Goal: Communication & Community: Answer question/provide support

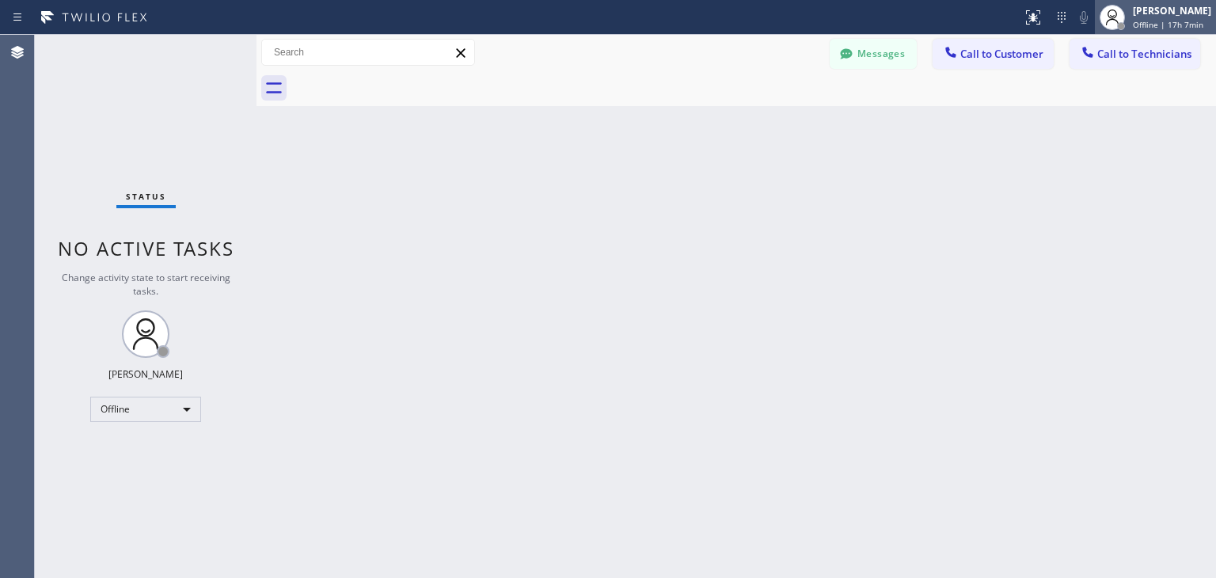
click at [1125, 28] on div at bounding box center [1121, 26] width 8 height 8
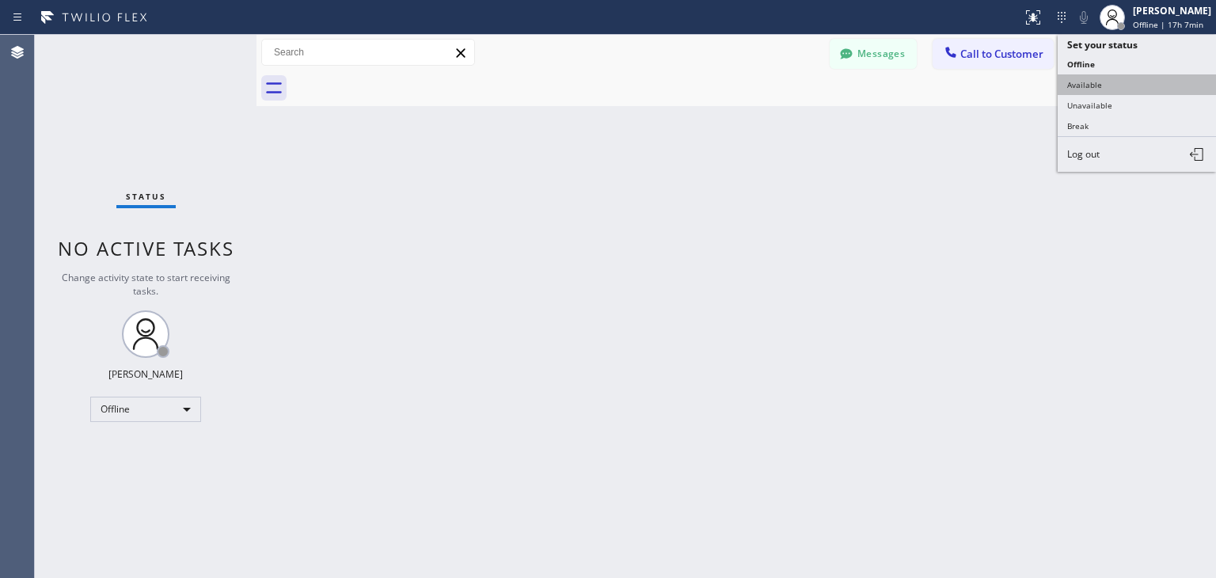
click at [1121, 80] on button "Available" at bounding box center [1137, 84] width 158 height 21
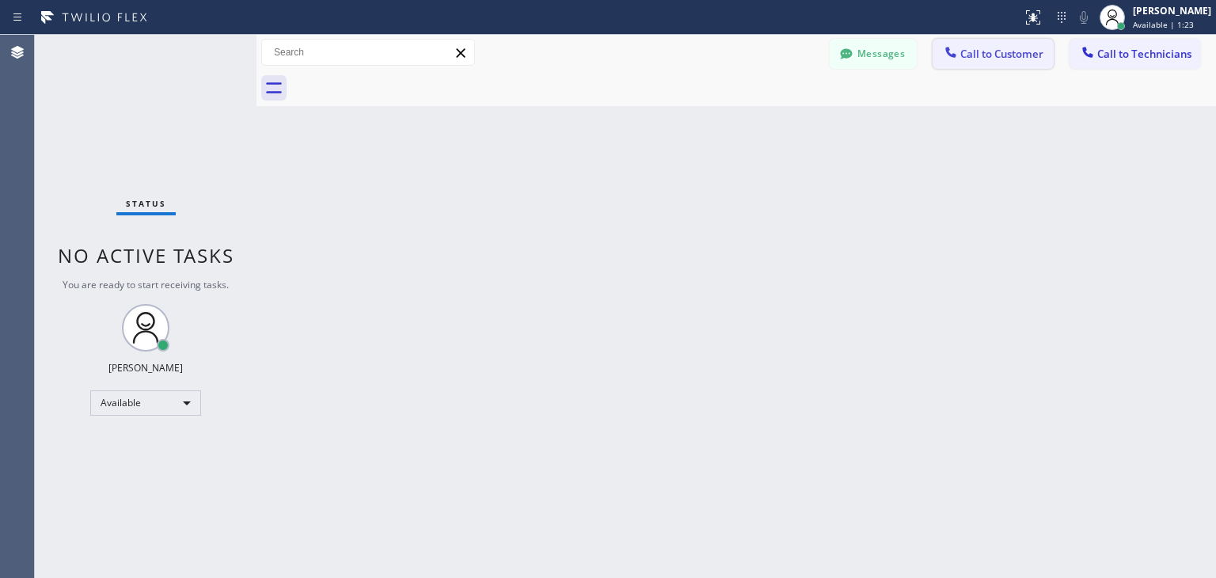
click at [1011, 63] on button "Call to Customer" at bounding box center [993, 54] width 121 height 30
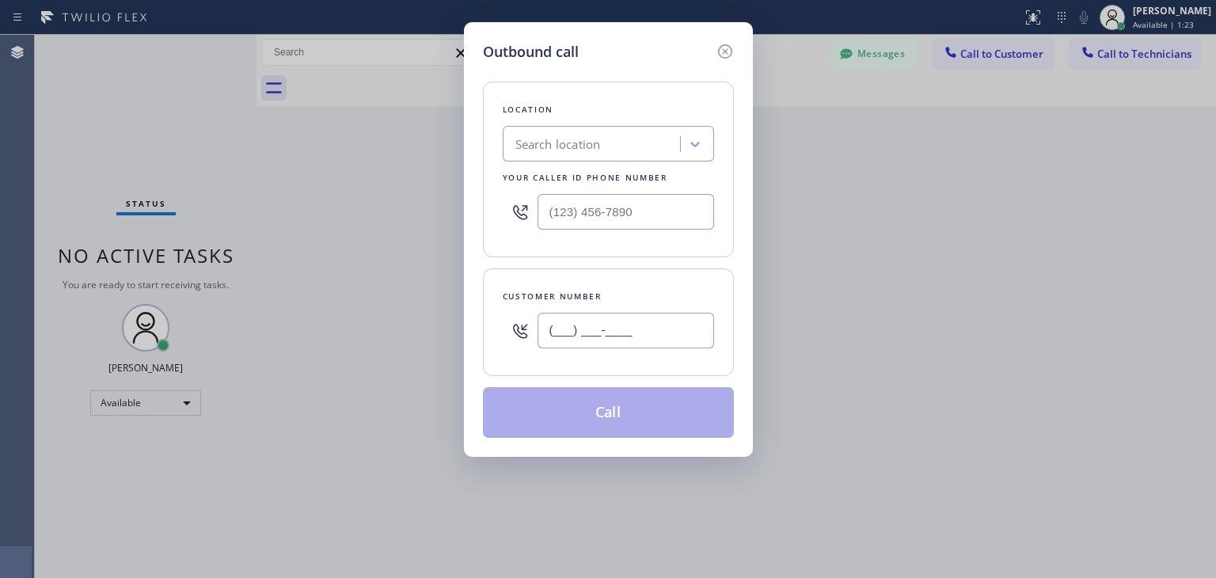
paste input "602) 920-3102"
click at [703, 333] on input "(___) ___-____" at bounding box center [626, 331] width 177 height 36
click at [728, 51] on icon at bounding box center [725, 51] width 19 height 19
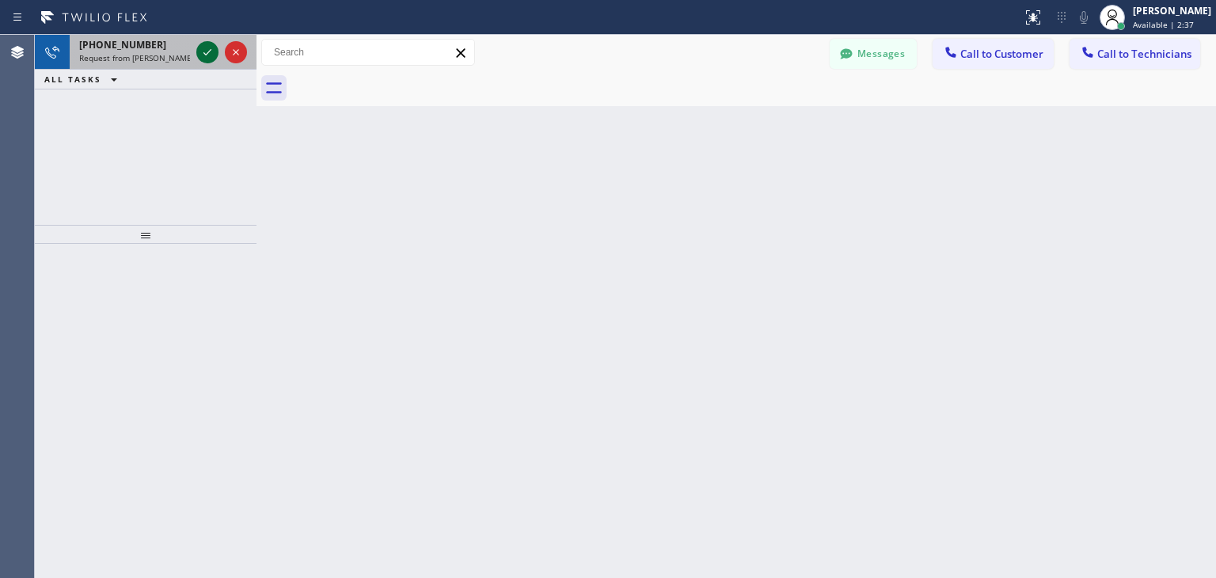
click at [212, 54] on icon at bounding box center [207, 52] width 19 height 19
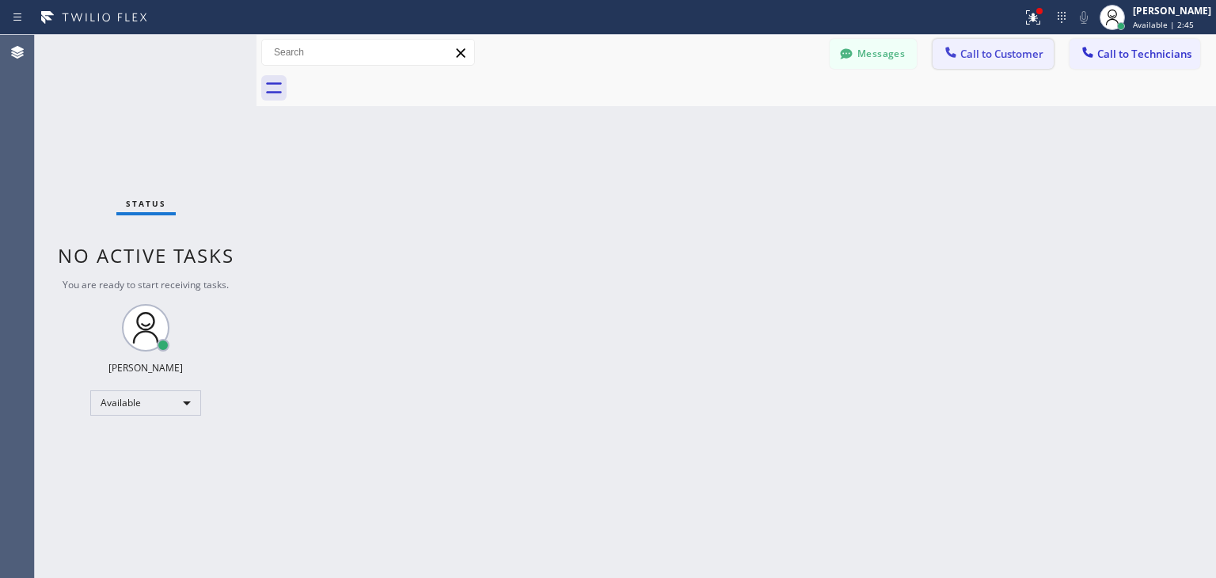
click at [1015, 53] on span "Call to Customer" at bounding box center [1002, 54] width 83 height 14
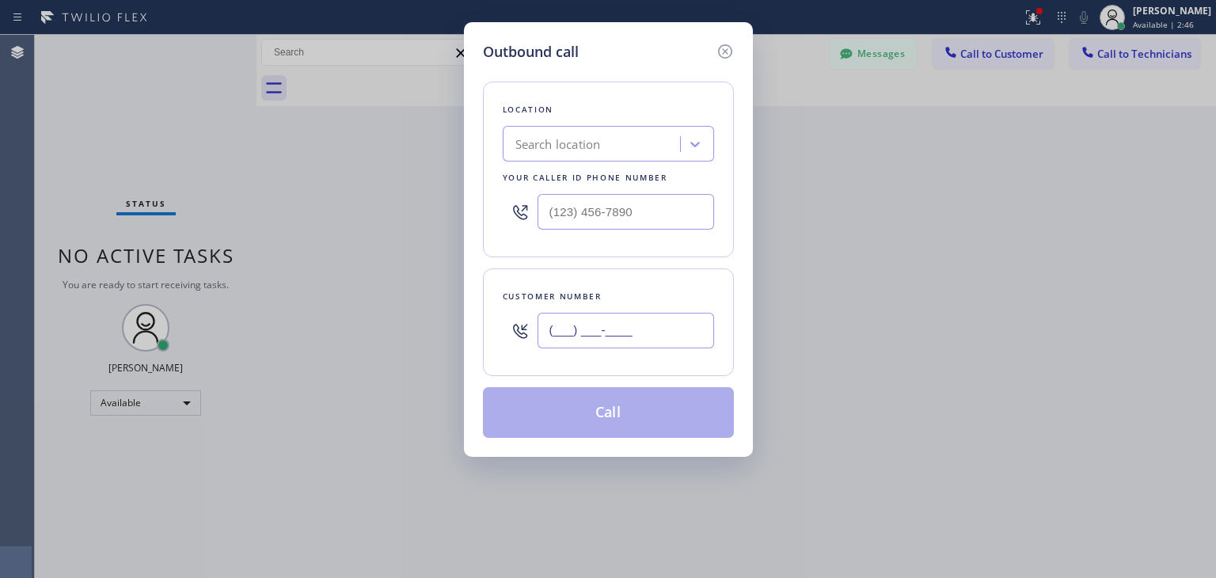
paste input "602) 920-3102"
click at [607, 337] on input "[PHONE_NUMBER]" at bounding box center [626, 331] width 177 height 36
type input "[PHONE_NUMBER]"
paste input "Wolf Top Choice Appliance Repair Mesa"
type input "Wolf Top Choice Appliance Repair Mesa"
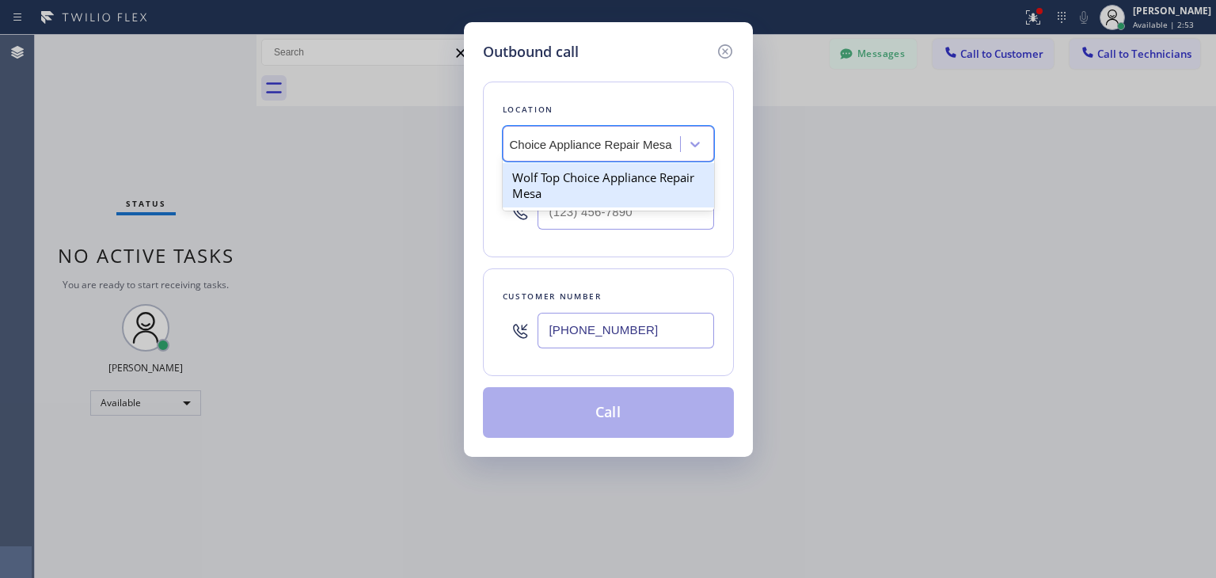
click at [609, 172] on div "Wolf Top Choice Appliance Repair Mesa" at bounding box center [608, 185] width 211 height 44
type input "[PHONE_NUMBER]"
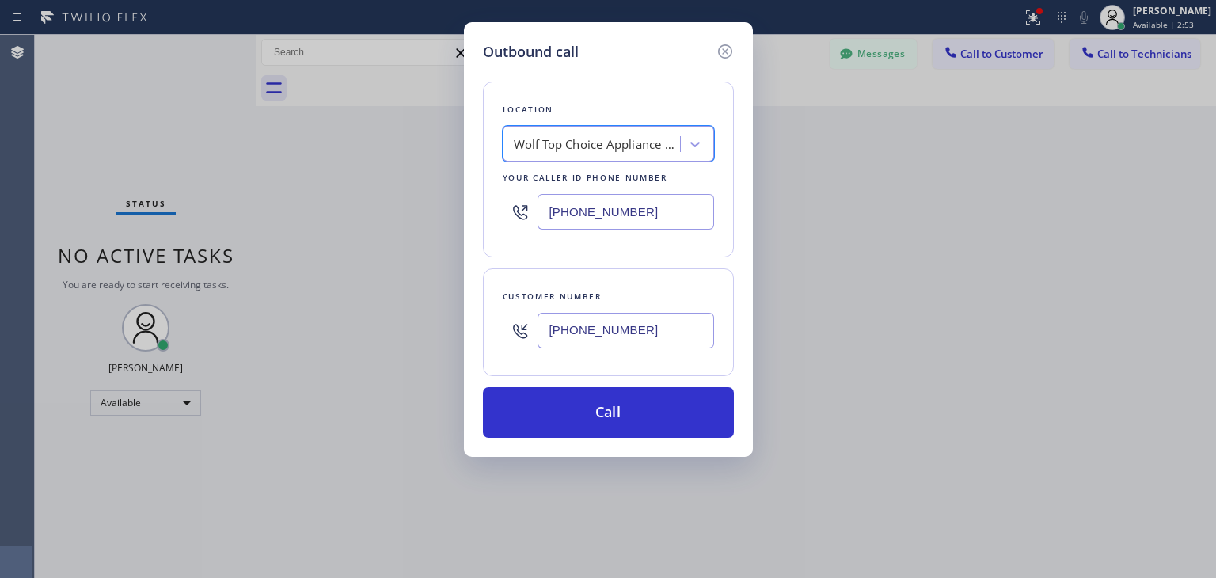
scroll to position [0, 1]
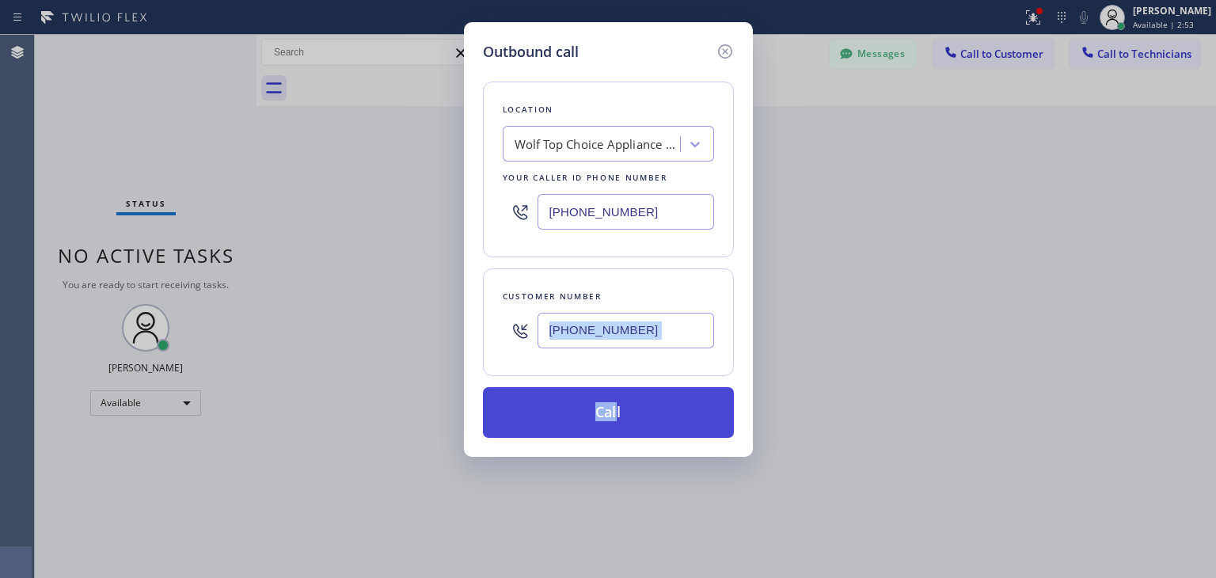
drag, startPoint x: 609, startPoint y: 366, endPoint x: 615, endPoint y: 417, distance: 51.8
click at [615, 417] on div "Location Wolf Top Choice Appliance Repair [GEOGRAPHIC_DATA] Your caller id phon…" at bounding box center [608, 250] width 251 height 375
click at [615, 417] on button "Call" at bounding box center [608, 412] width 251 height 51
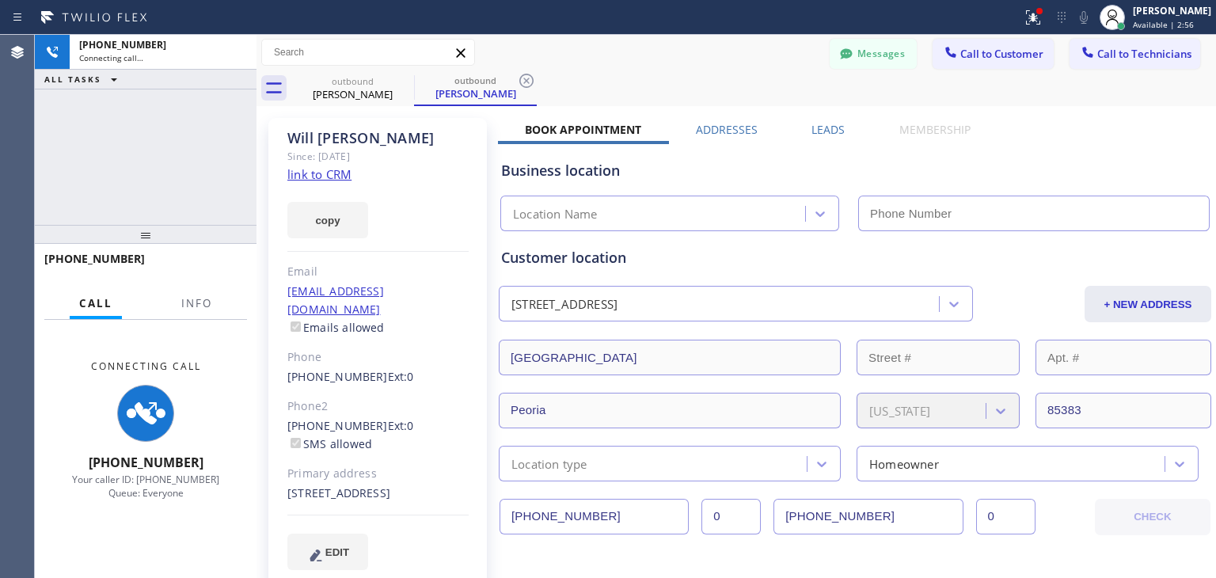
scroll to position [10, 0]
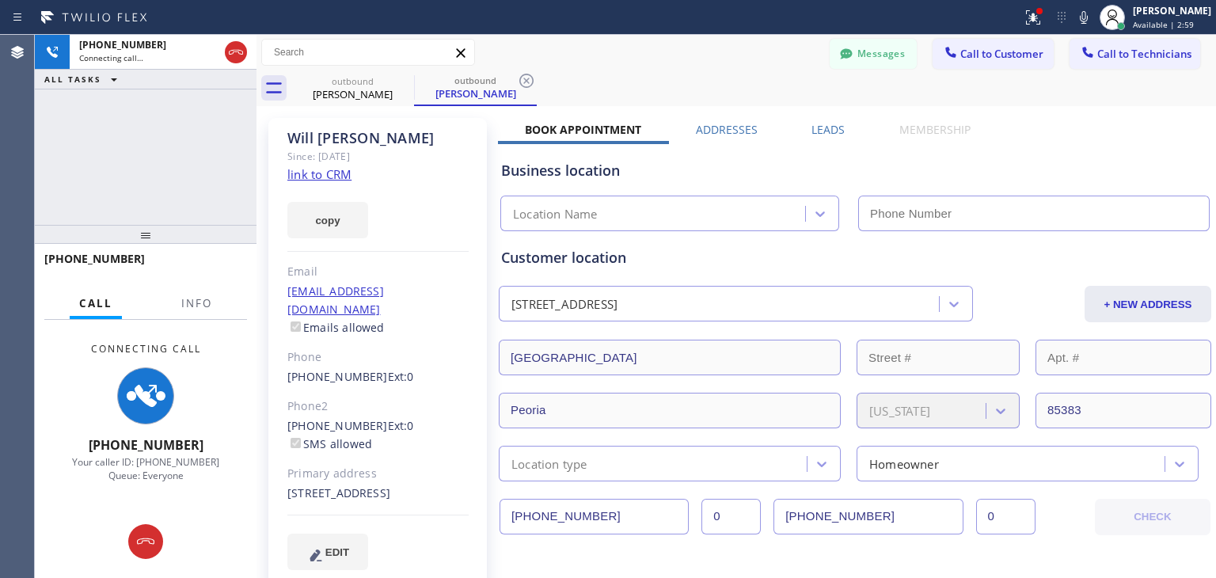
type input "[PHONE_NUMBER]"
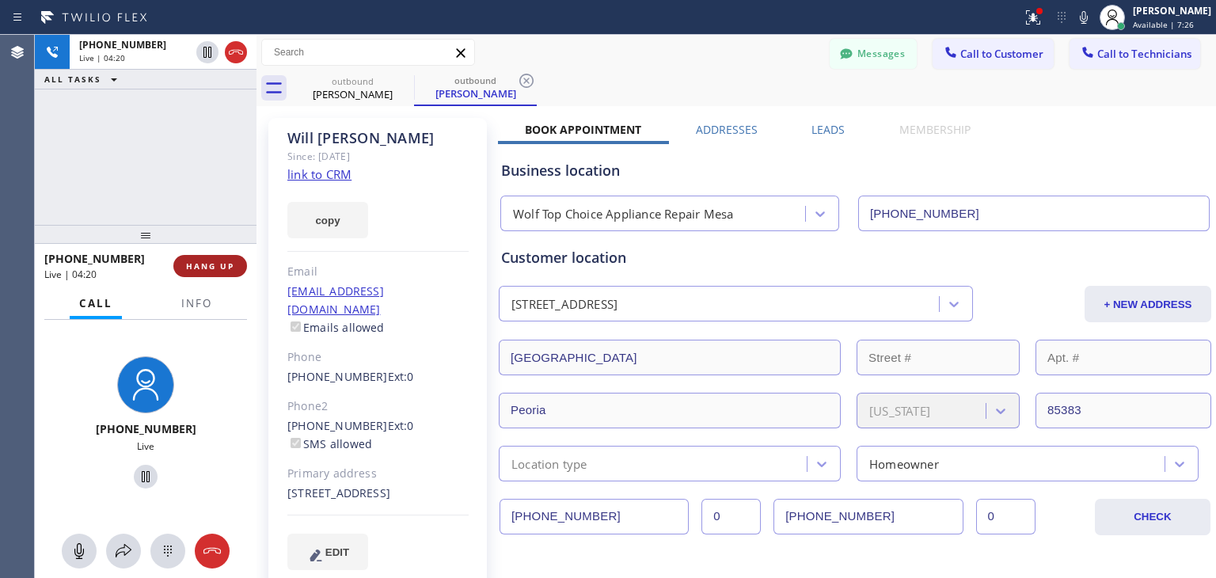
drag, startPoint x: 215, startPoint y: 278, endPoint x: 227, endPoint y: 261, distance: 20.4
click at [227, 261] on div "[PHONE_NUMBER] Live | 04:20 HANG UP" at bounding box center [145, 265] width 203 height 41
click at [227, 261] on span "HANG UP" at bounding box center [210, 266] width 48 height 11
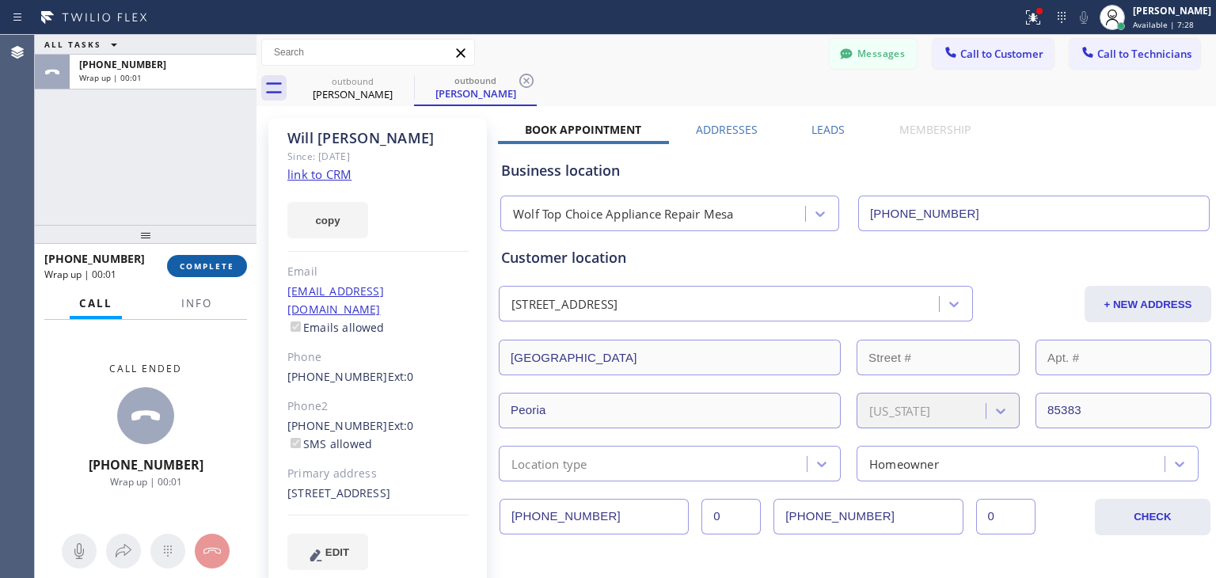
click at [227, 261] on span "COMPLETE" at bounding box center [207, 266] width 55 height 11
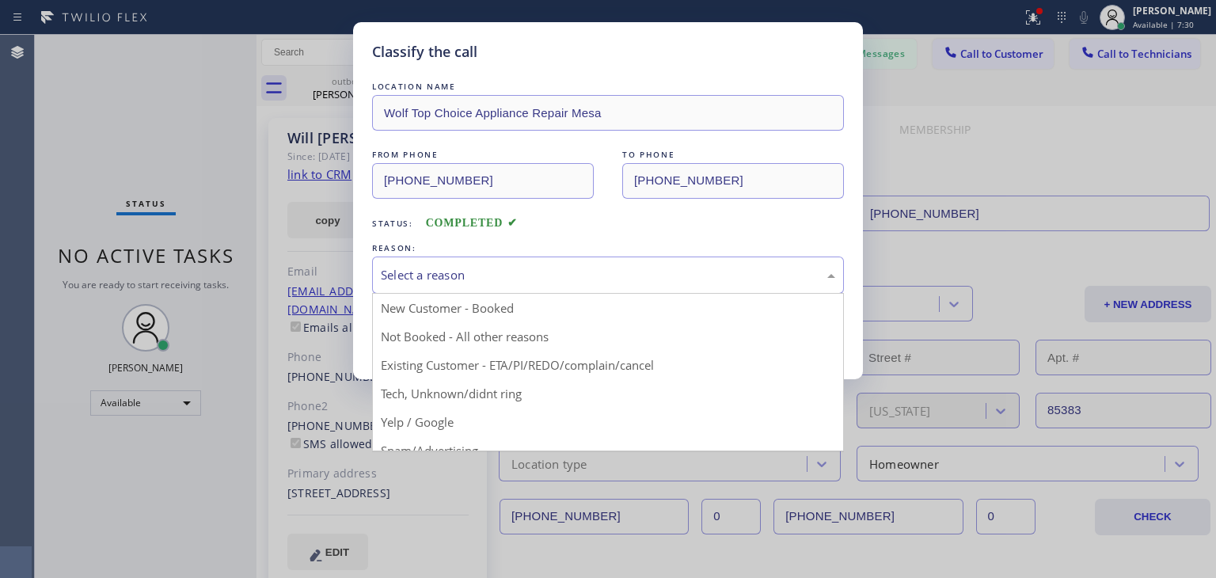
click at [462, 283] on div "Select a reason" at bounding box center [608, 275] width 455 height 18
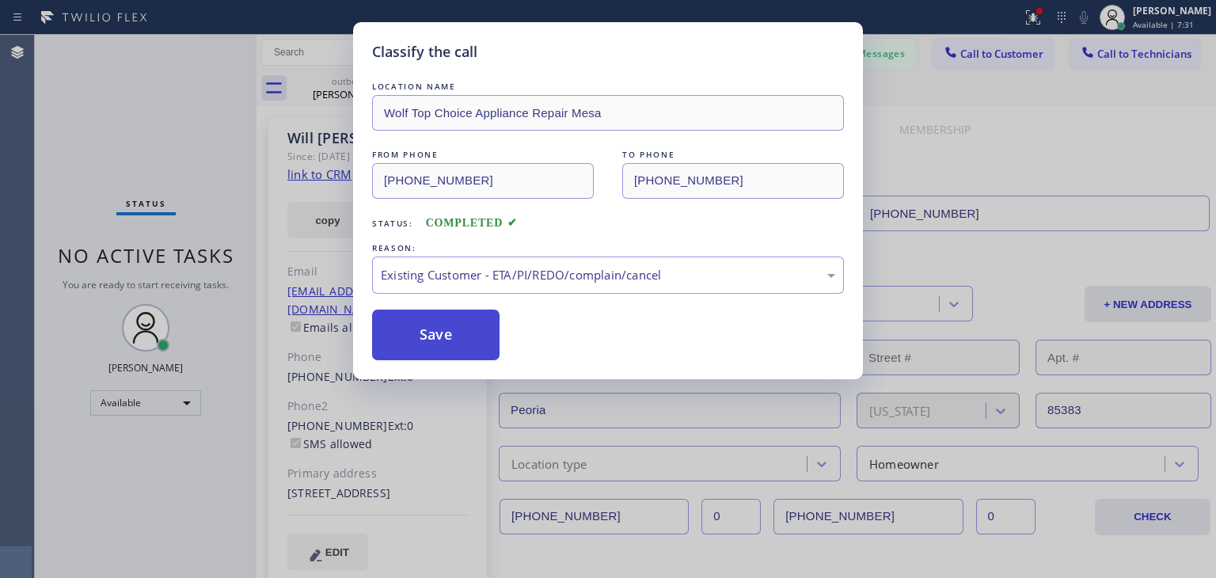
click at [455, 337] on button "Save" at bounding box center [435, 335] width 127 height 51
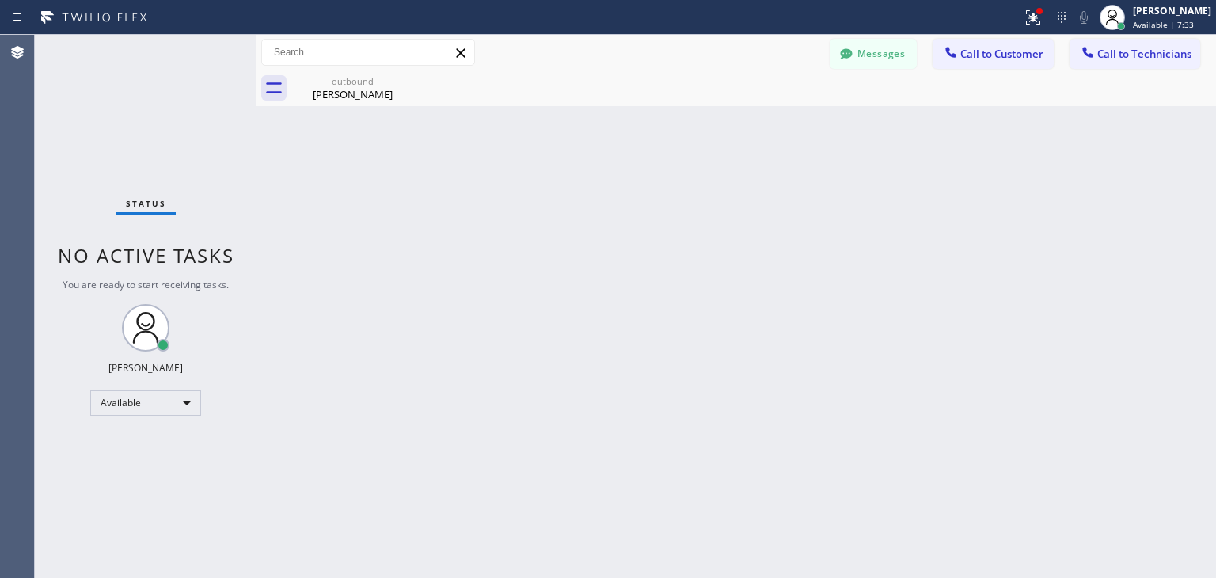
click at [0, 0] on icon at bounding box center [0, 0] width 0 height 0
click at [1029, 62] on button "Call to Customer" at bounding box center [993, 54] width 121 height 30
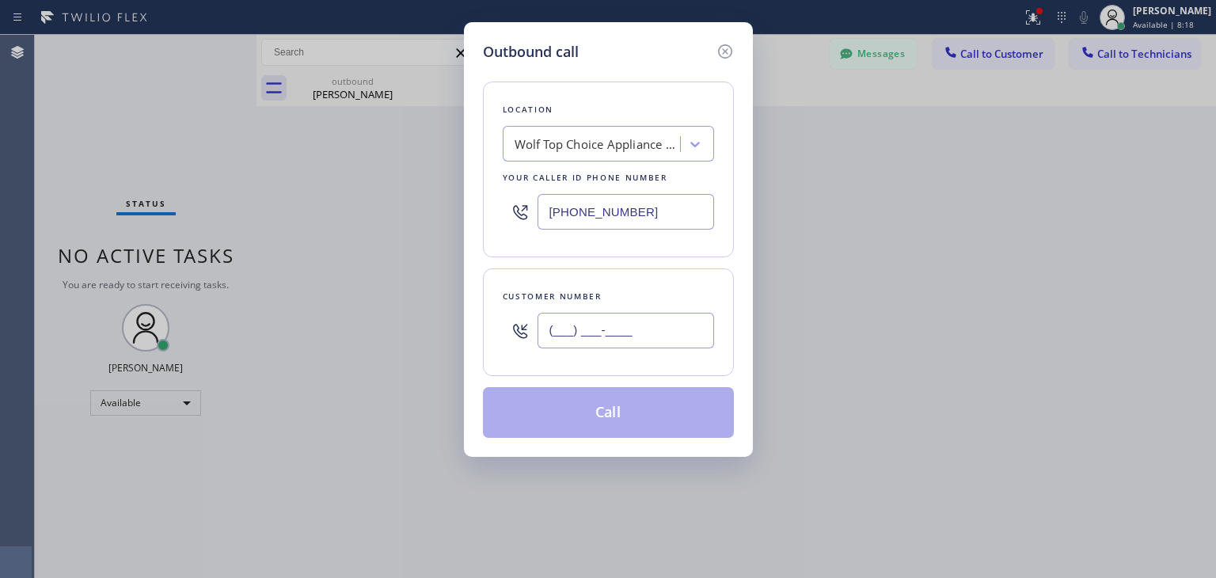
paste input "718) 216-7247"
click at [622, 318] on input "[PHONE_NUMBER]" at bounding box center [626, 331] width 177 height 36
type input "[PHONE_NUMBER]"
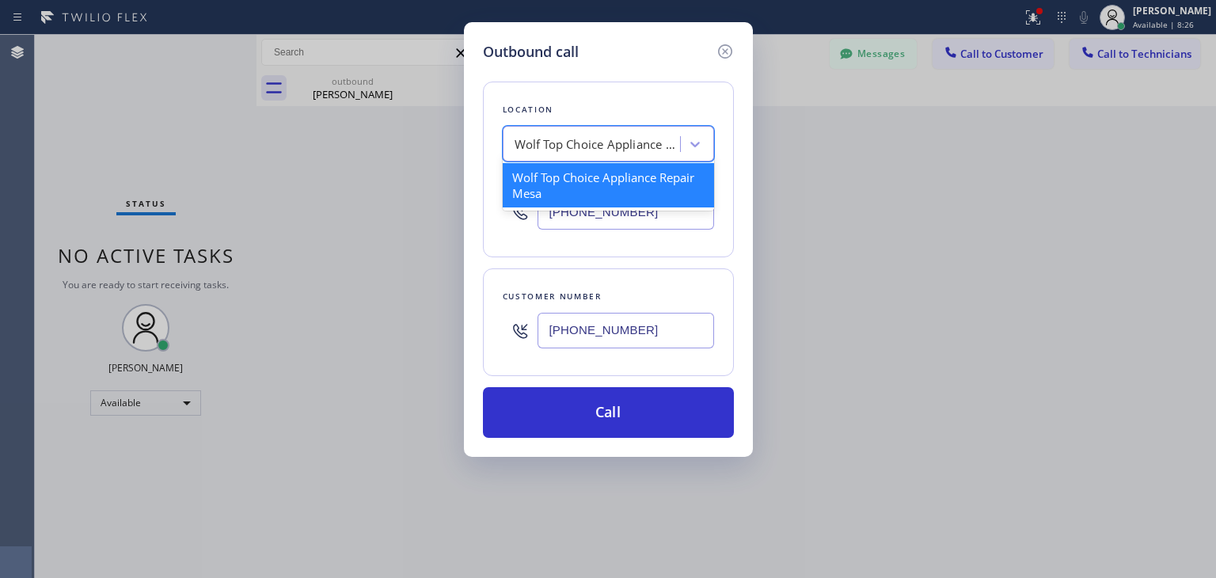
paste input "NY KitchenAid & Home Appliance Repair"
type input "NY KitchenAid & Home Appliance Repair"
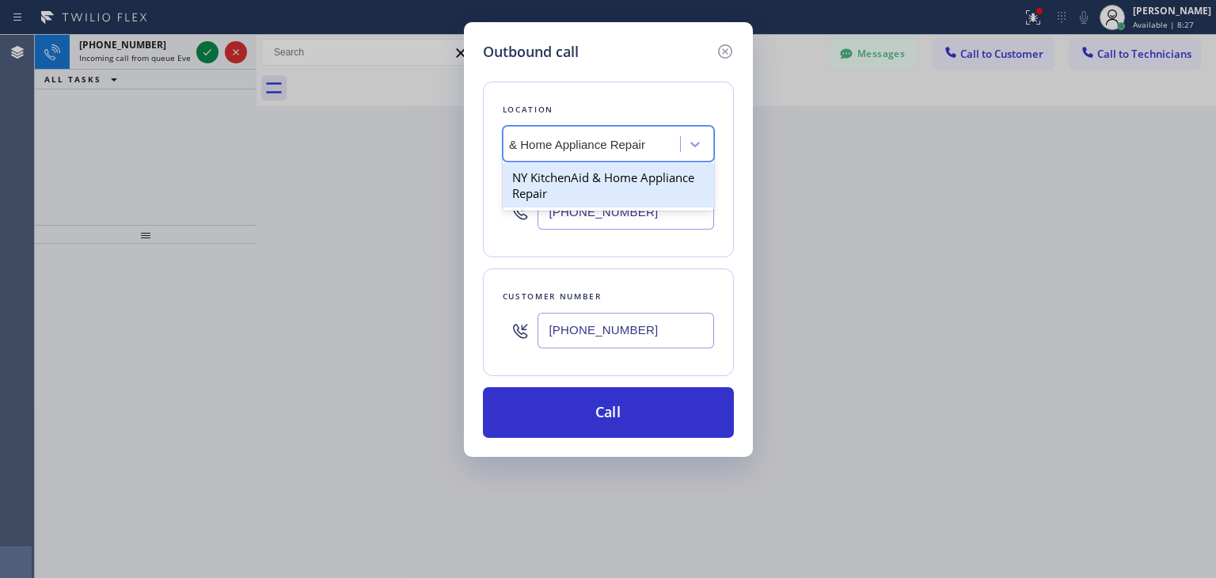
click at [621, 185] on div "NY KitchenAid & Home Appliance Repair" at bounding box center [608, 185] width 211 height 44
type input "[PHONE_NUMBER]"
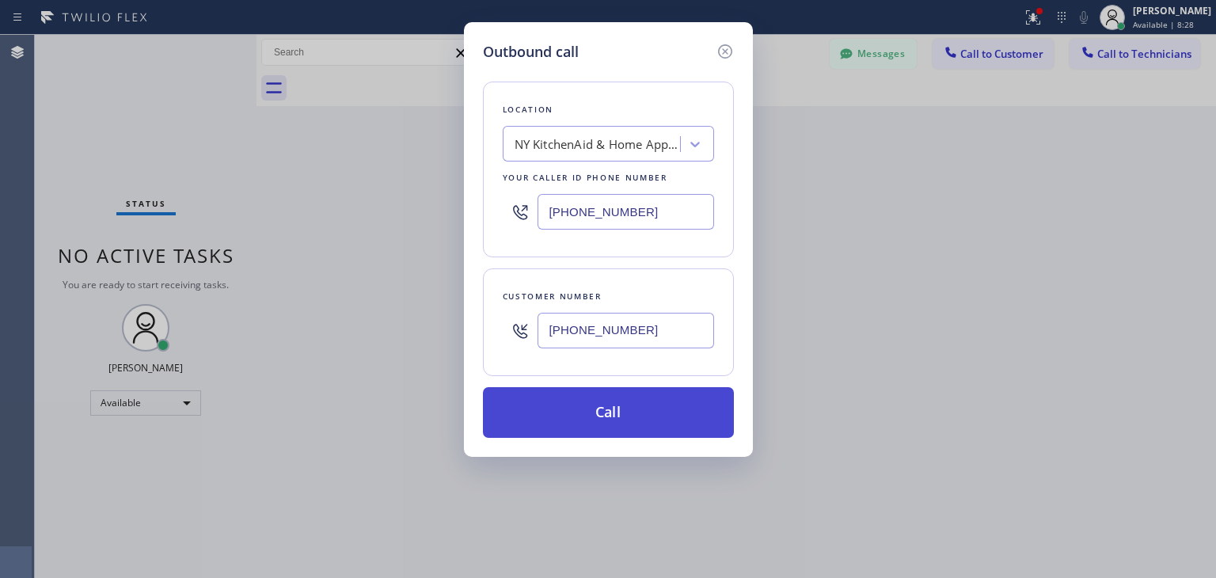
click at [613, 407] on button "Call" at bounding box center [608, 412] width 251 height 51
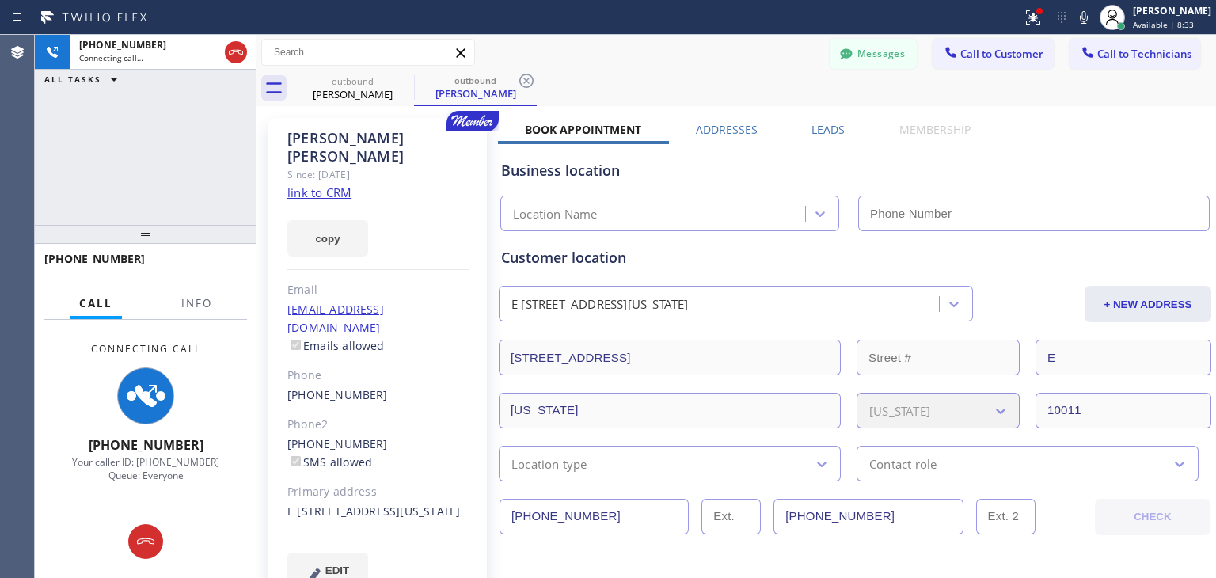
type input "[PHONE_NUMBER]"
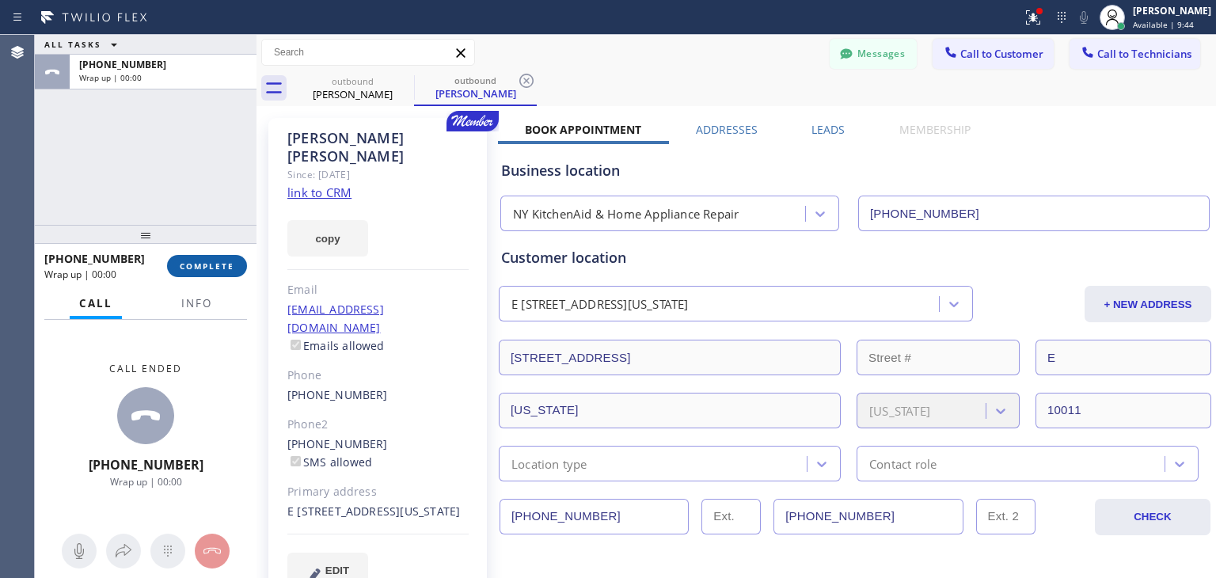
click at [217, 264] on span "COMPLETE" at bounding box center [207, 266] width 55 height 11
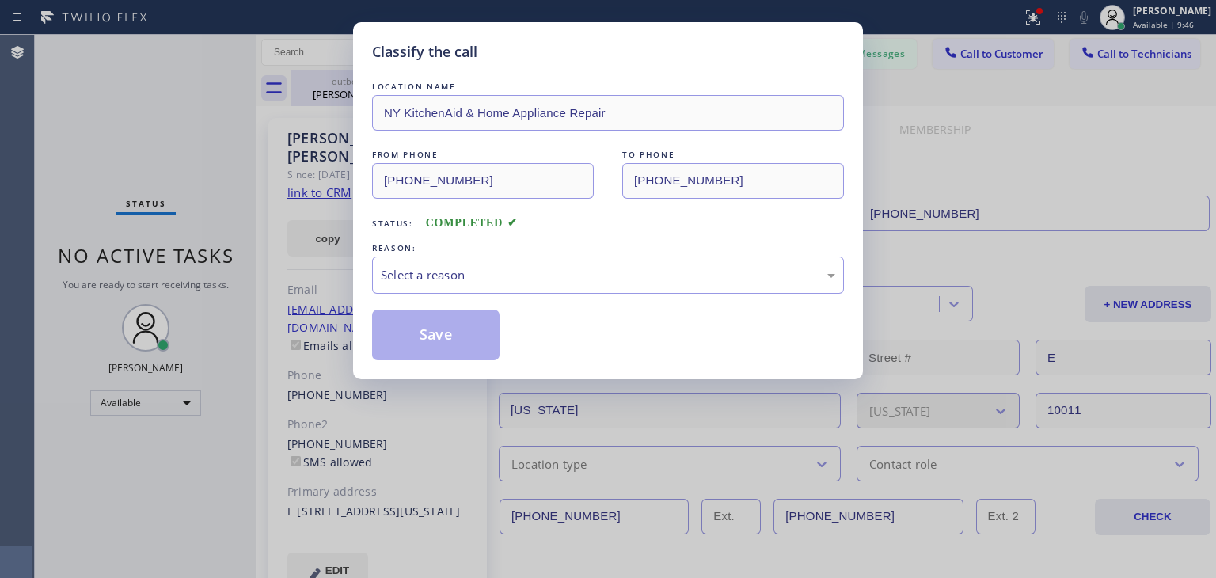
click at [394, 77] on div "LOCATION NAME [GEOGRAPHIC_DATA] KitchenAid & Home Appliance Repair FROM PHONE […" at bounding box center [608, 212] width 472 height 298
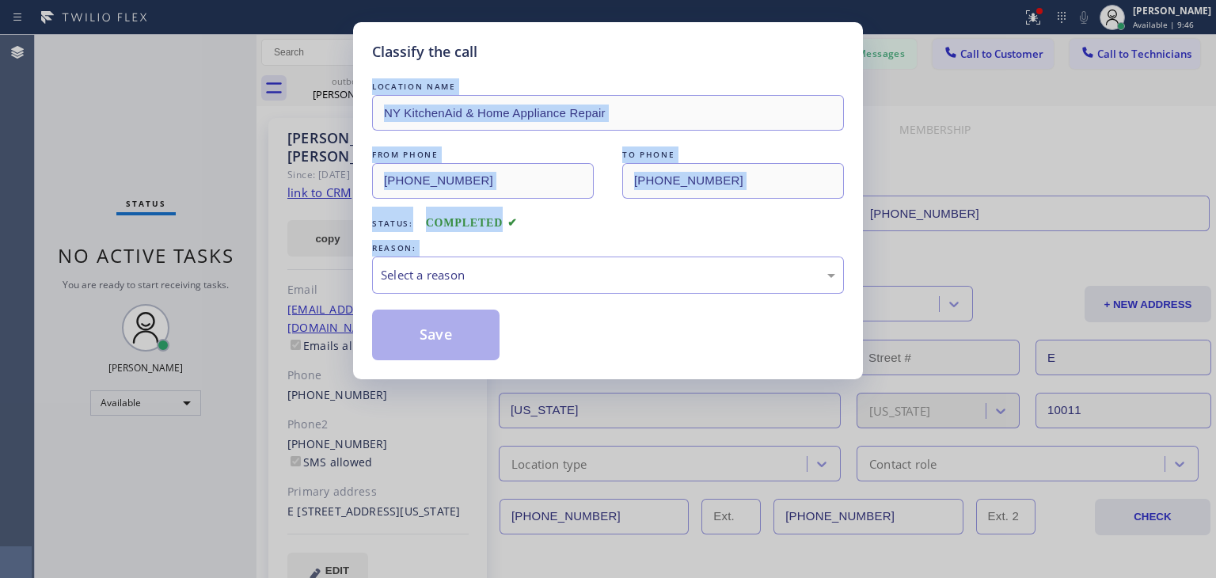
drag, startPoint x: 394, startPoint y: 77, endPoint x: 545, endPoint y: 313, distance: 279.9
click at [545, 313] on div "LOCATION NAME [GEOGRAPHIC_DATA] KitchenAid & Home Appliance Repair FROM PHONE […" at bounding box center [608, 212] width 472 height 298
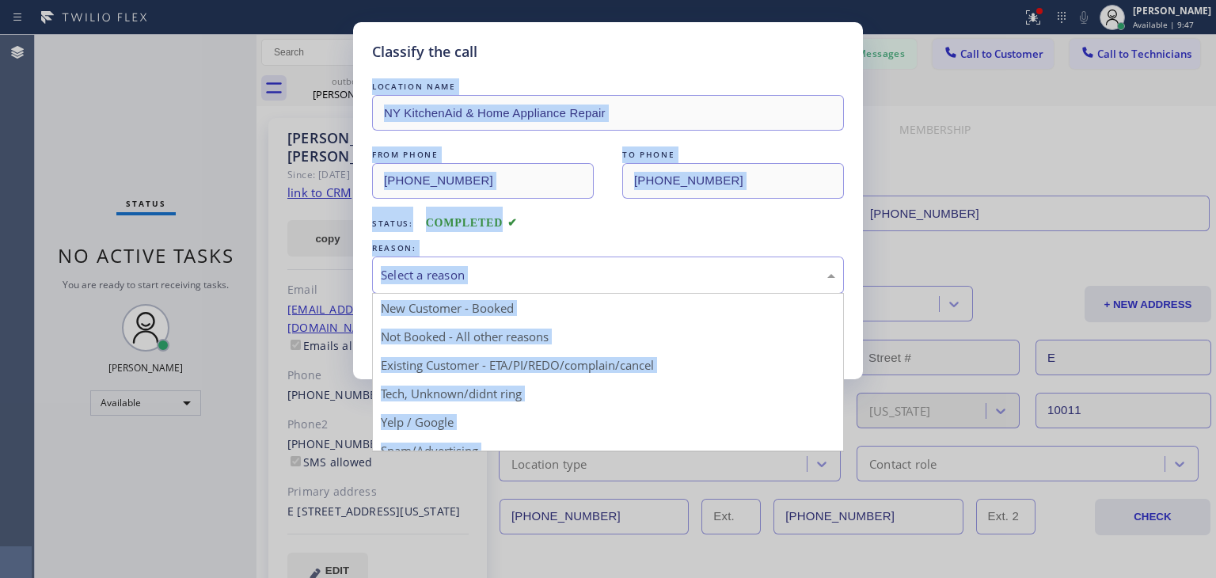
click at [603, 280] on div "Select a reason" at bounding box center [608, 275] width 455 height 18
click at [710, 287] on div "Not Booked - All other reasons" at bounding box center [608, 275] width 472 height 37
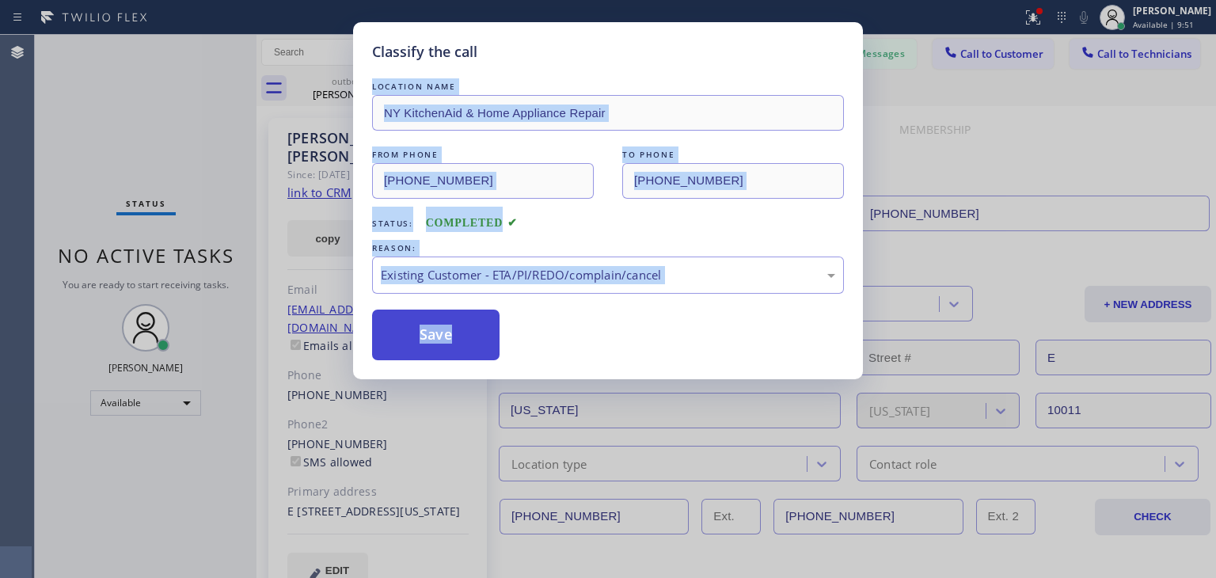
click at [453, 326] on button "Save" at bounding box center [435, 335] width 127 height 51
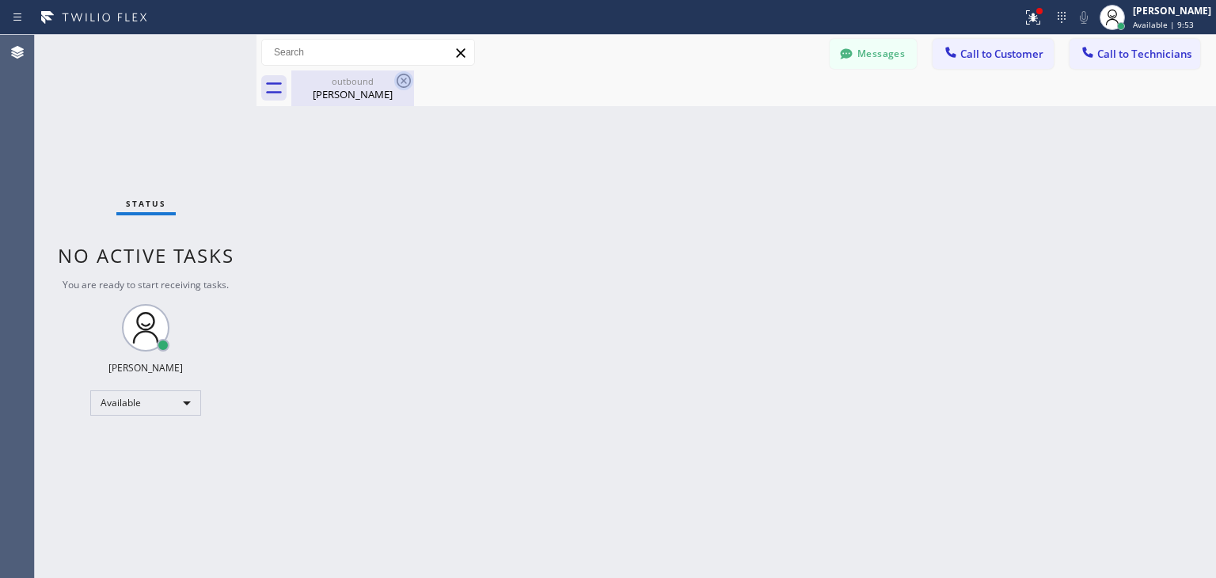
click at [409, 78] on icon at bounding box center [403, 80] width 19 height 19
click at [1109, 53] on span "Call to Technicians" at bounding box center [1145, 54] width 94 height 14
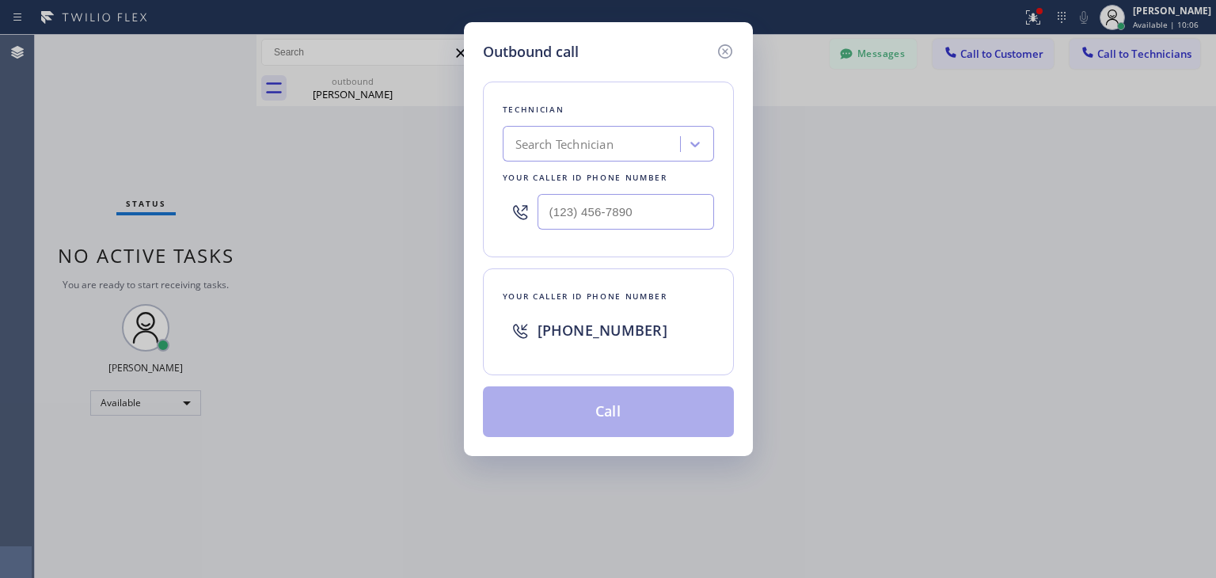
click at [645, 145] on div "Search Technician" at bounding box center [594, 145] width 173 height 28
type input "vital"
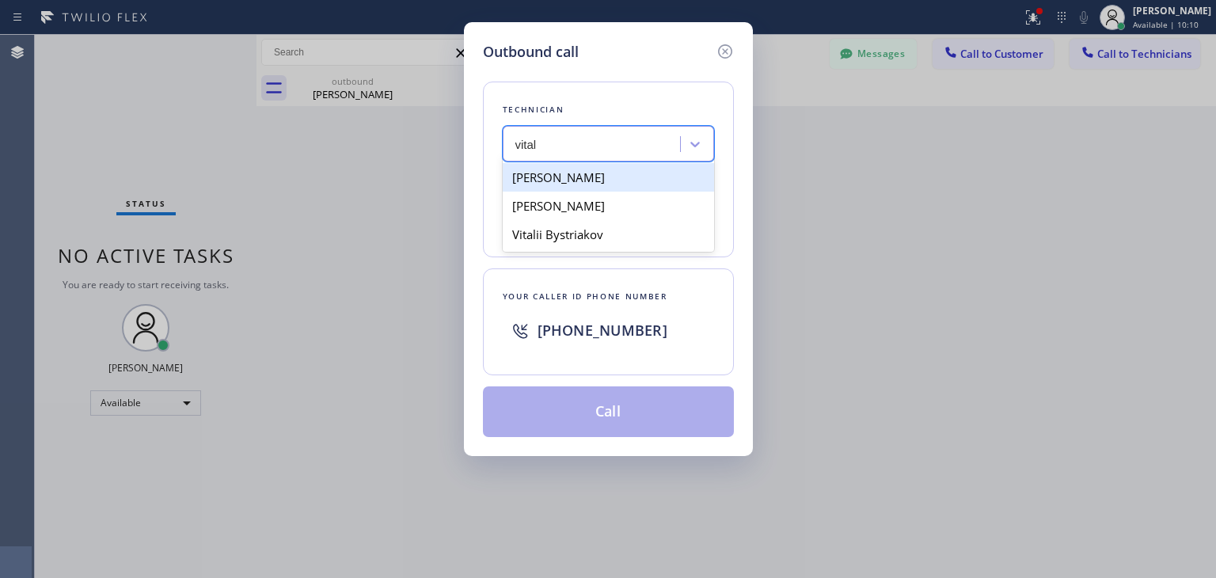
click at [645, 188] on div "[PERSON_NAME]" at bounding box center [608, 177] width 211 height 29
type input "[PHONE_NUMBER]"
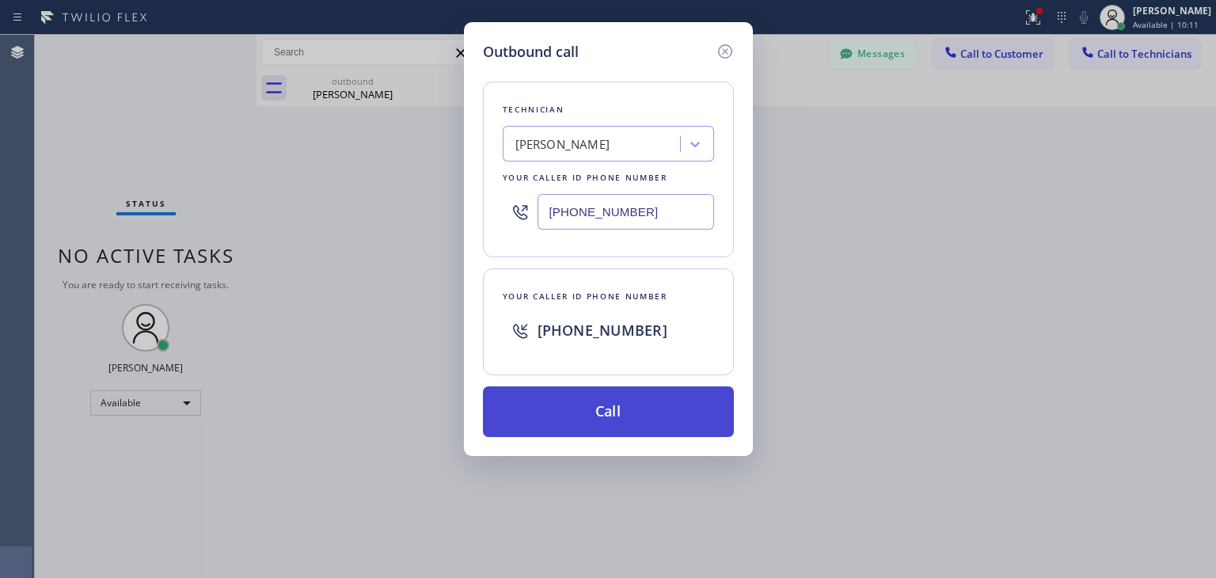
click at [634, 430] on button "Call" at bounding box center [608, 411] width 251 height 51
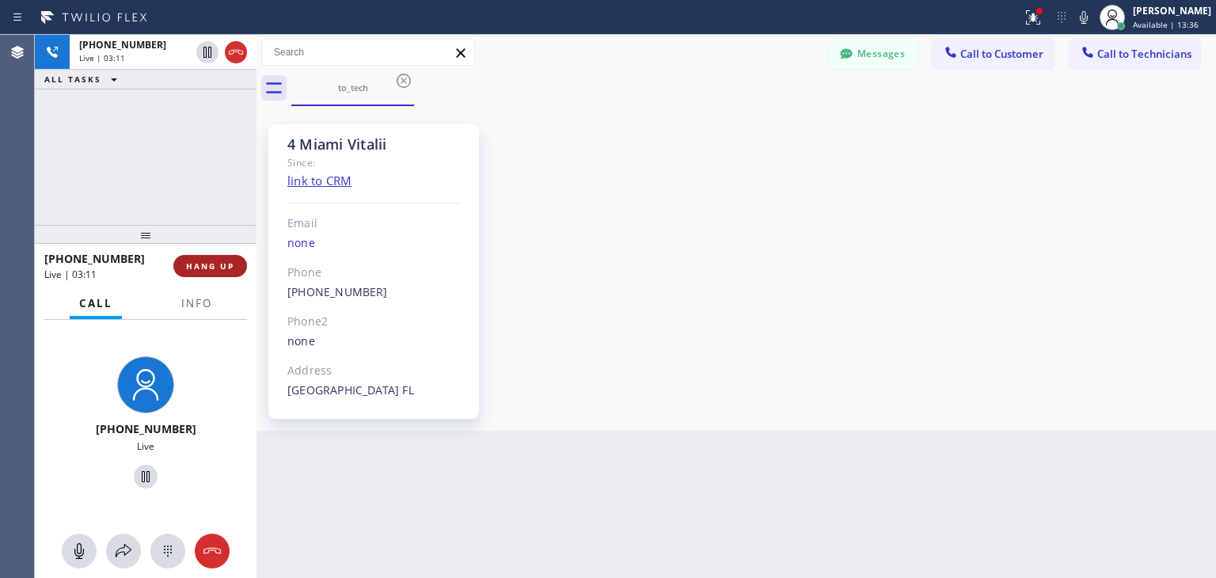
click at [224, 268] on span "HANG UP" at bounding box center [210, 266] width 48 height 11
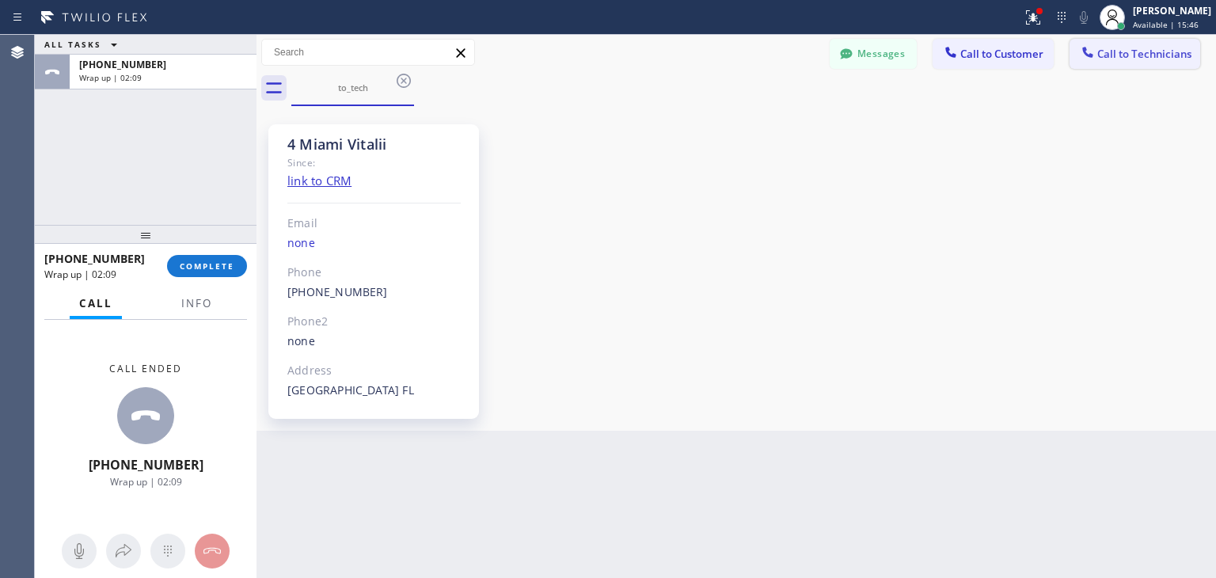
click at [1098, 48] on span "Call to Technicians" at bounding box center [1145, 54] width 94 height 14
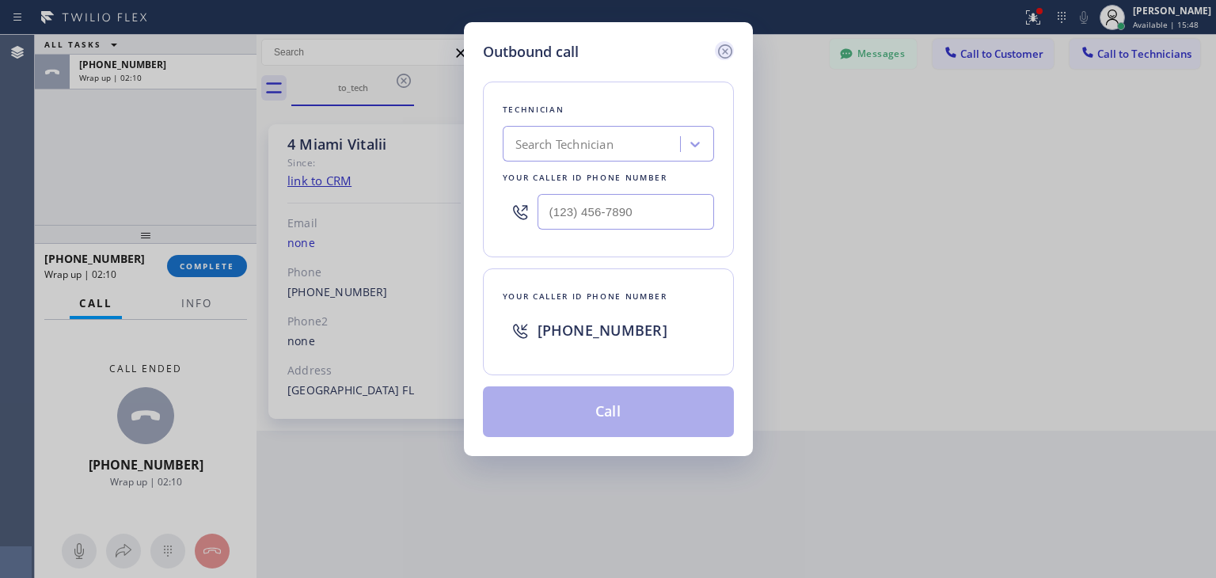
click at [725, 46] on icon at bounding box center [725, 51] width 19 height 19
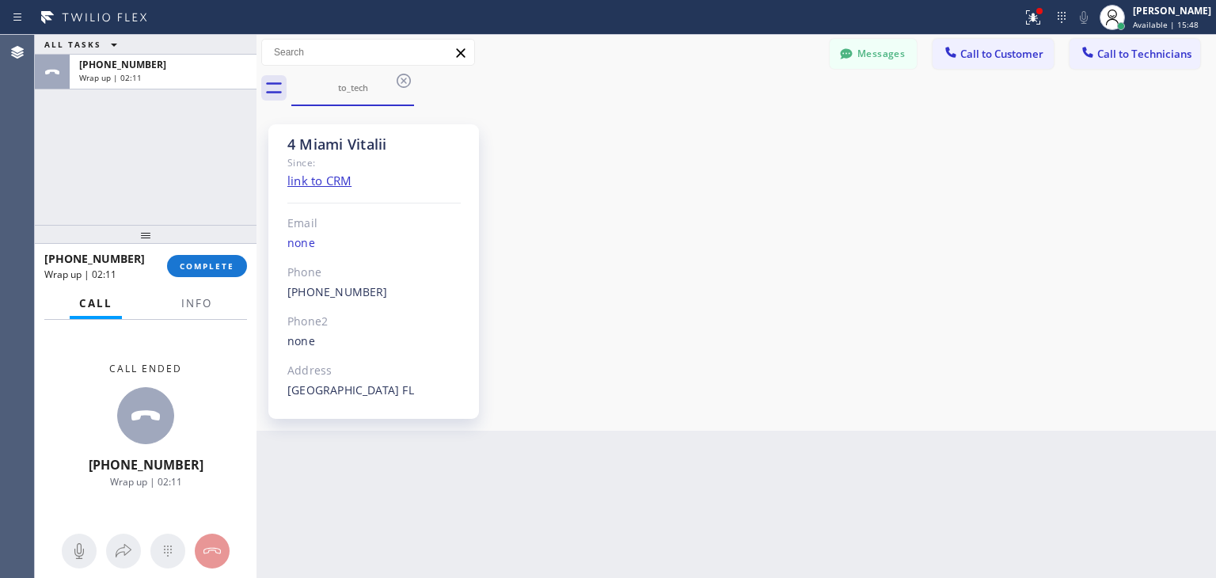
click at [979, 36] on div "Messages Call to Customer Call to Technicians Outbound call Location [GEOGRAPHI…" at bounding box center [737, 53] width 960 height 36
click at [980, 58] on span "Call to Customer" at bounding box center [1002, 54] width 83 height 14
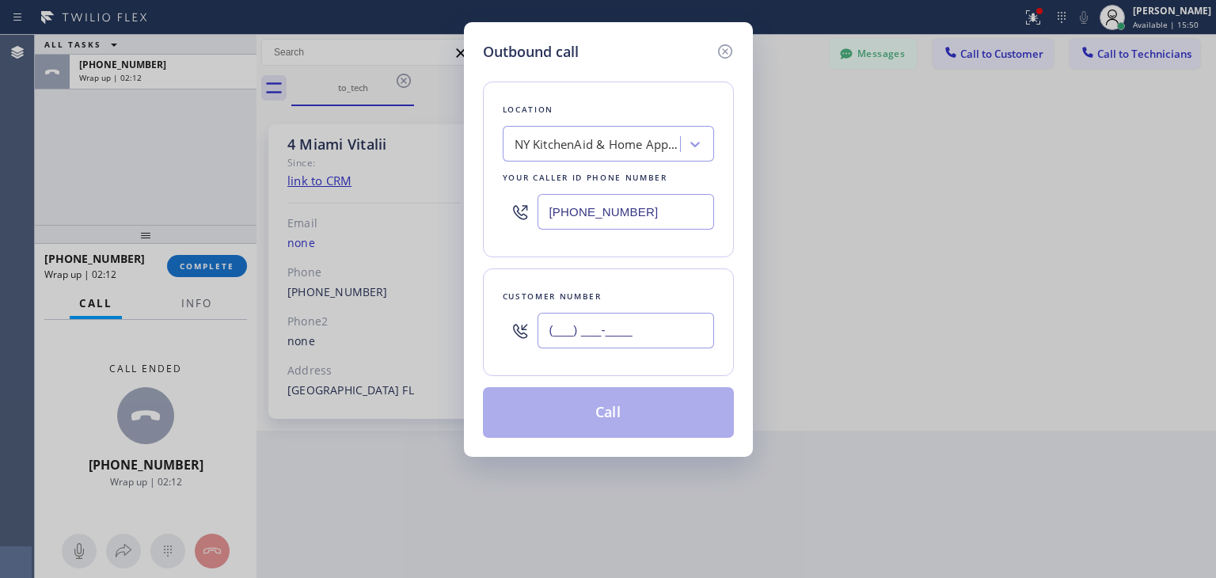
paste input "786) 282-8361"
click at [628, 330] on input "[PHONE_NUMBER]" at bounding box center [626, 331] width 177 height 36
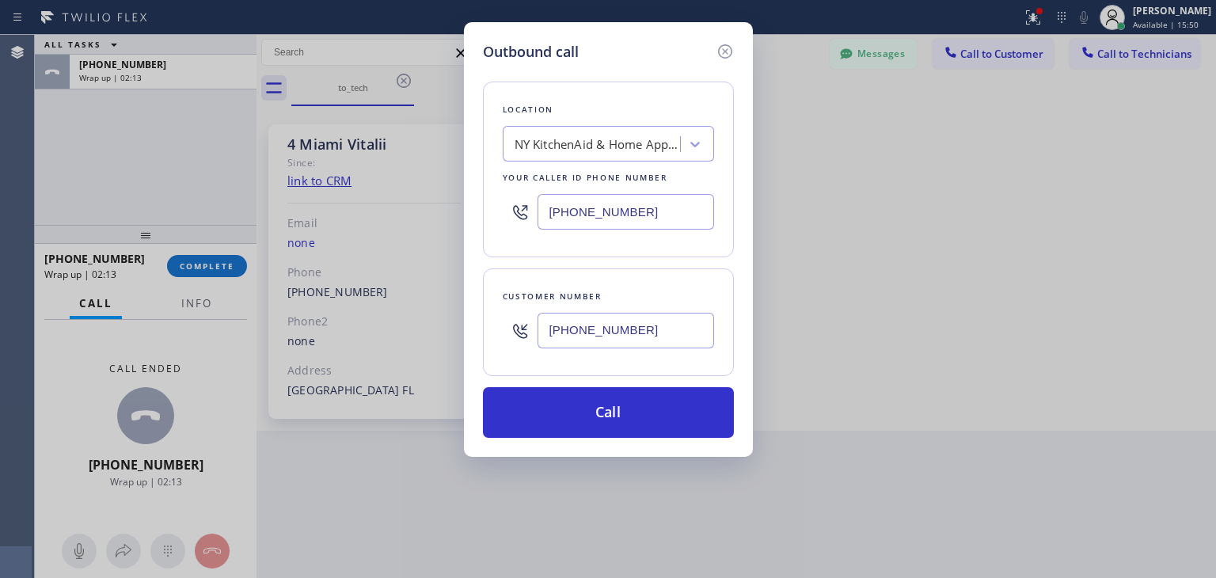
type input "[PHONE_NUMBER]"
click at [604, 164] on div "Location [GEOGRAPHIC_DATA] KitchenAid & Home Appliance Repair Your caller id ph…" at bounding box center [608, 170] width 251 height 176
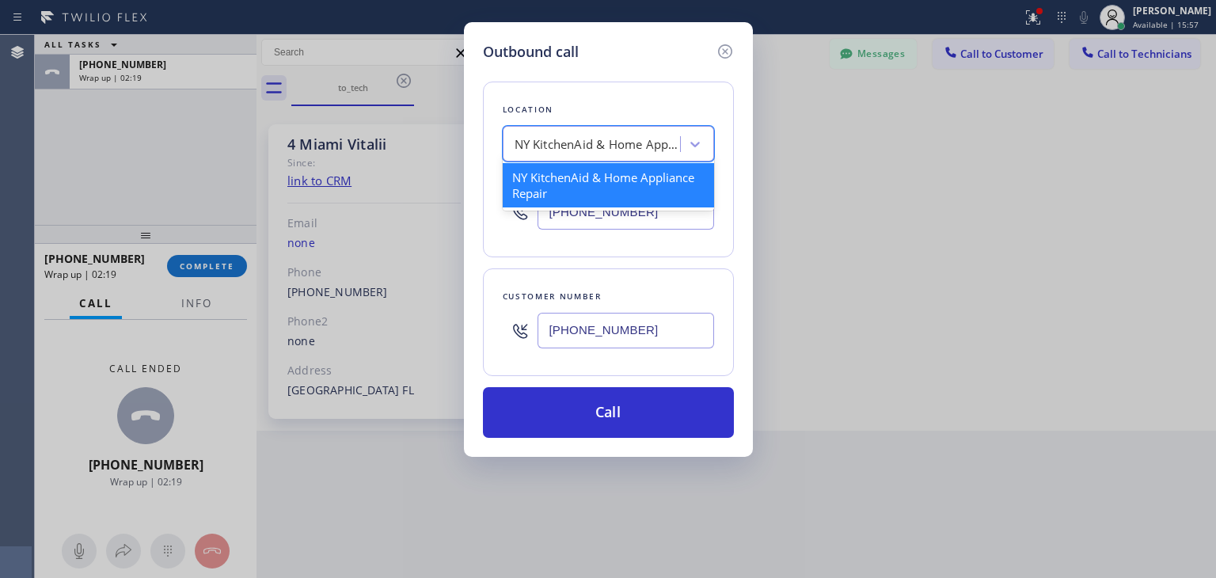
paste input "Thermador Repair Group"
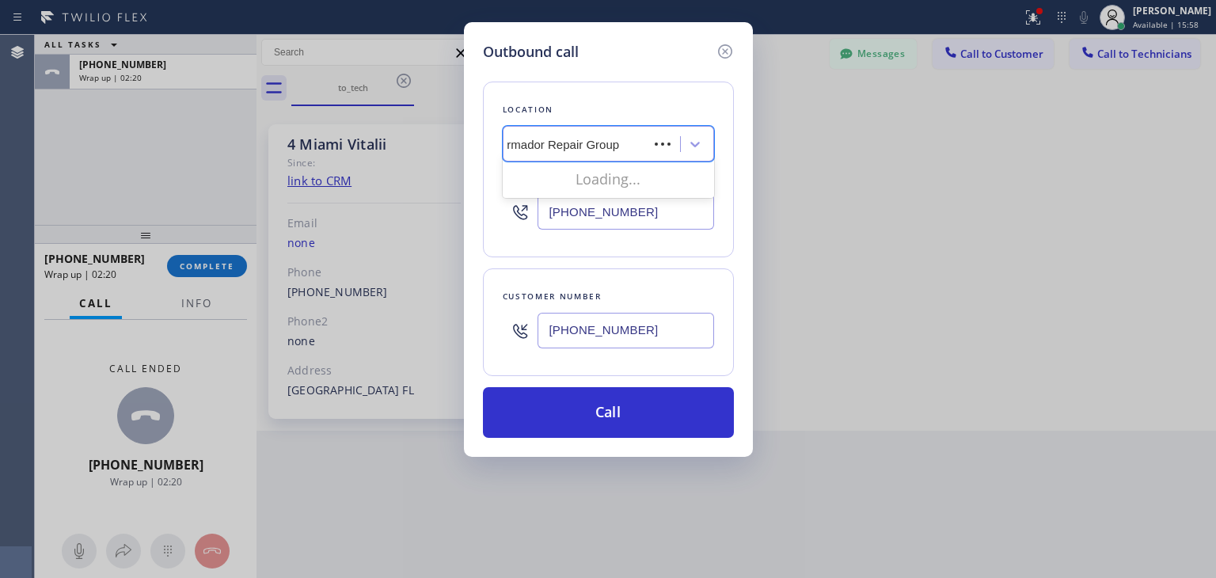
scroll to position [0, 6]
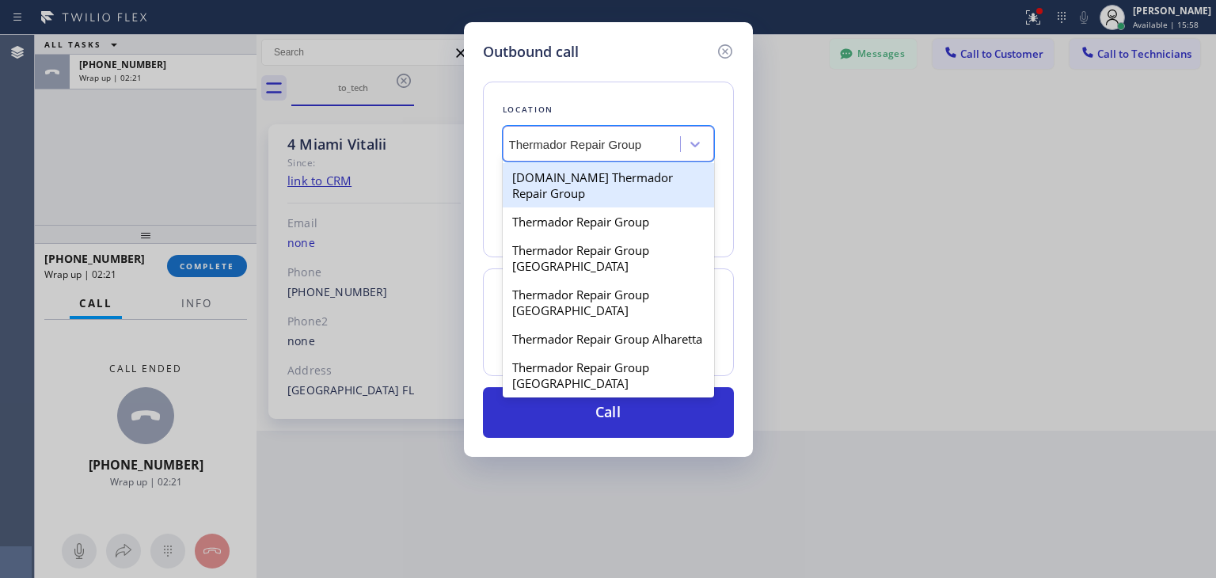
drag, startPoint x: 619, startPoint y: 165, endPoint x: 630, endPoint y: 140, distance: 26.9
click at [630, 140] on div "option NY KitchenAid & Home Appliance Repair, selected. option [DOMAIN_NAME] Th…" at bounding box center [608, 144] width 211 height 36
click at [630, 140] on input "Thermador Repair Group" at bounding box center [591, 144] width 164 height 13
type input "Thermador Repair Group"
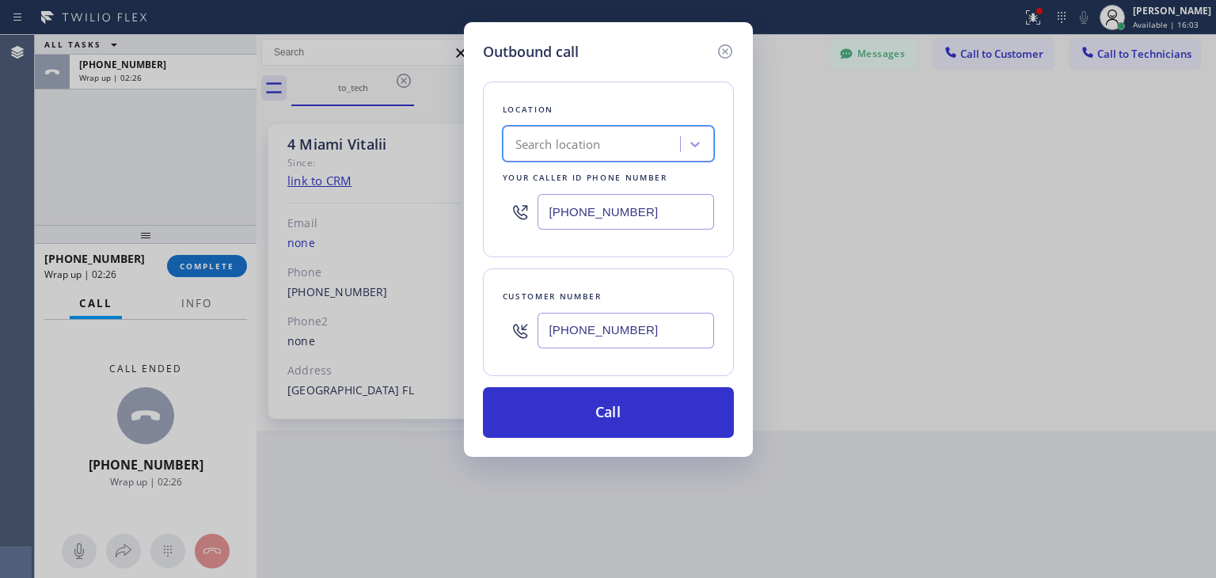
scroll to position [0, 0]
paste input "Thermador Repair Group Coral Gables"
type input "Thermador Repair Group Coral Gables"
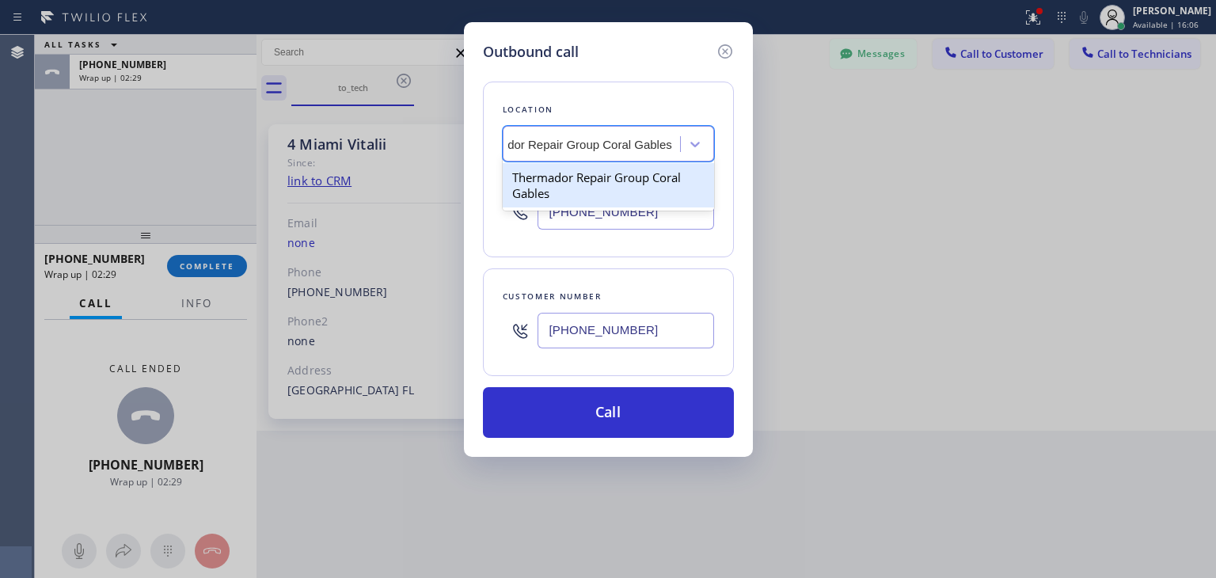
click at [665, 177] on div "Thermador Repair Group Coral Gables" at bounding box center [608, 185] width 211 height 44
type input "[PHONE_NUMBER]"
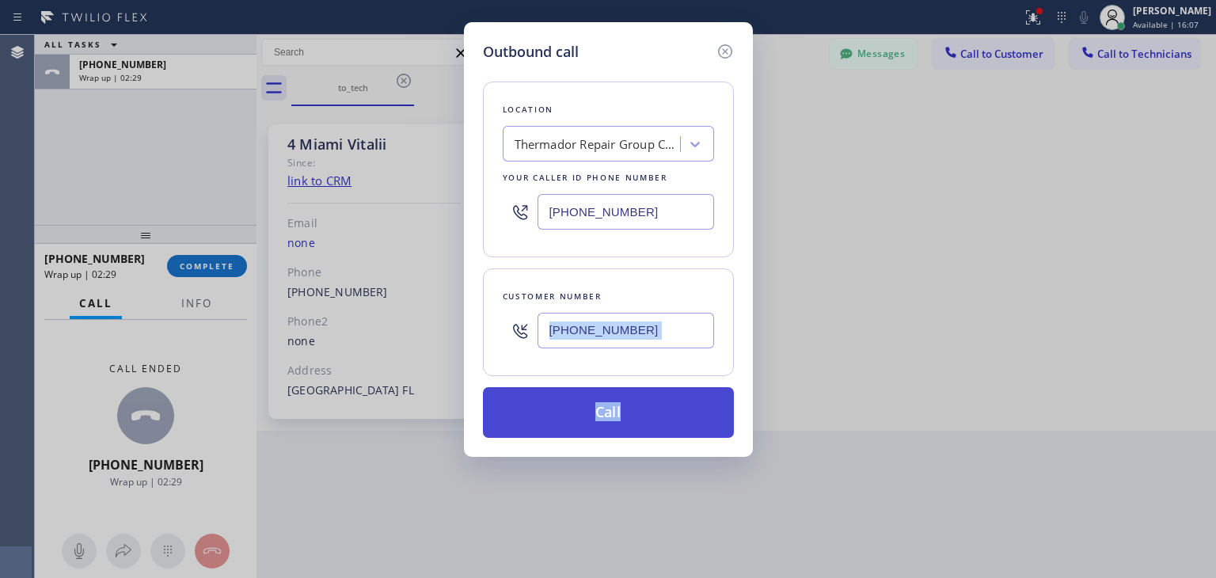
drag, startPoint x: 624, startPoint y: 369, endPoint x: 626, endPoint y: 407, distance: 38.1
click at [626, 407] on div "Location Thermador Repair Group Coral Gables Your caller id phone number [PHONE…" at bounding box center [608, 250] width 251 height 375
click at [626, 407] on button "Call" at bounding box center [608, 412] width 251 height 51
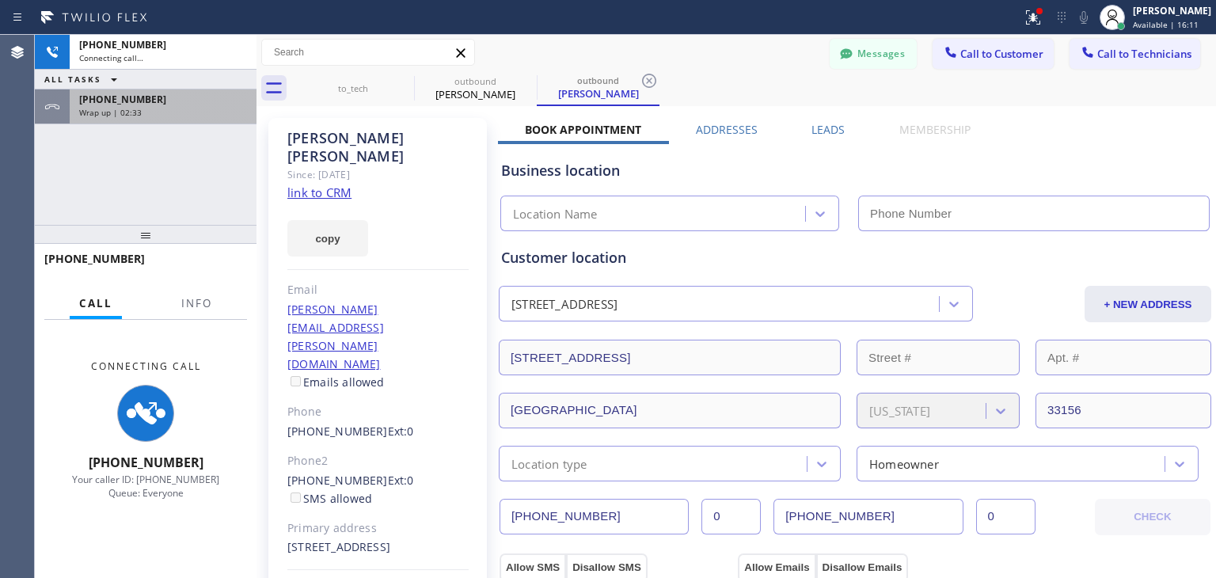
click at [216, 103] on div "[PHONE_NUMBER]" at bounding box center [163, 99] width 168 height 13
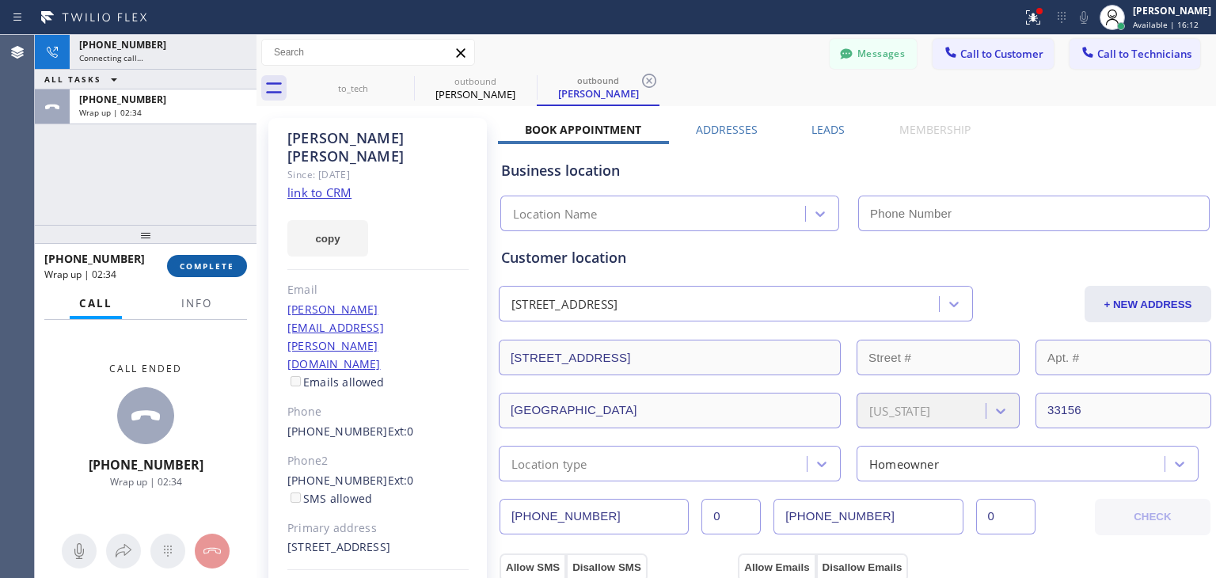
click at [218, 272] on button "COMPLETE" at bounding box center [207, 266] width 80 height 22
type input "[PHONE_NUMBER]"
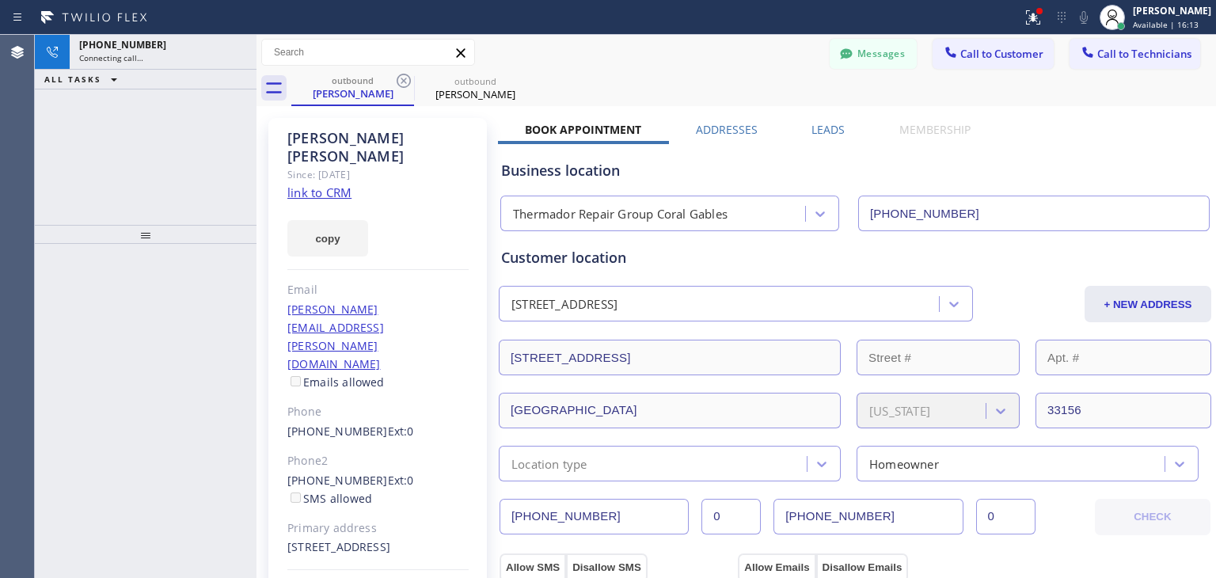
click at [396, 78] on icon at bounding box center [403, 80] width 19 height 19
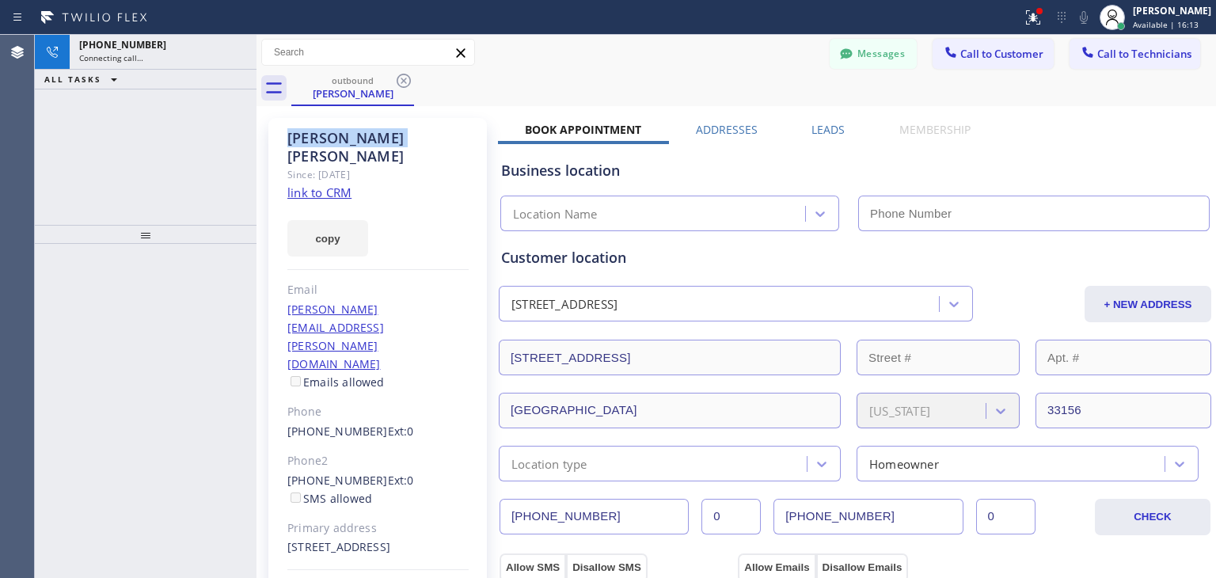
click at [396, 78] on icon at bounding box center [403, 80] width 19 height 19
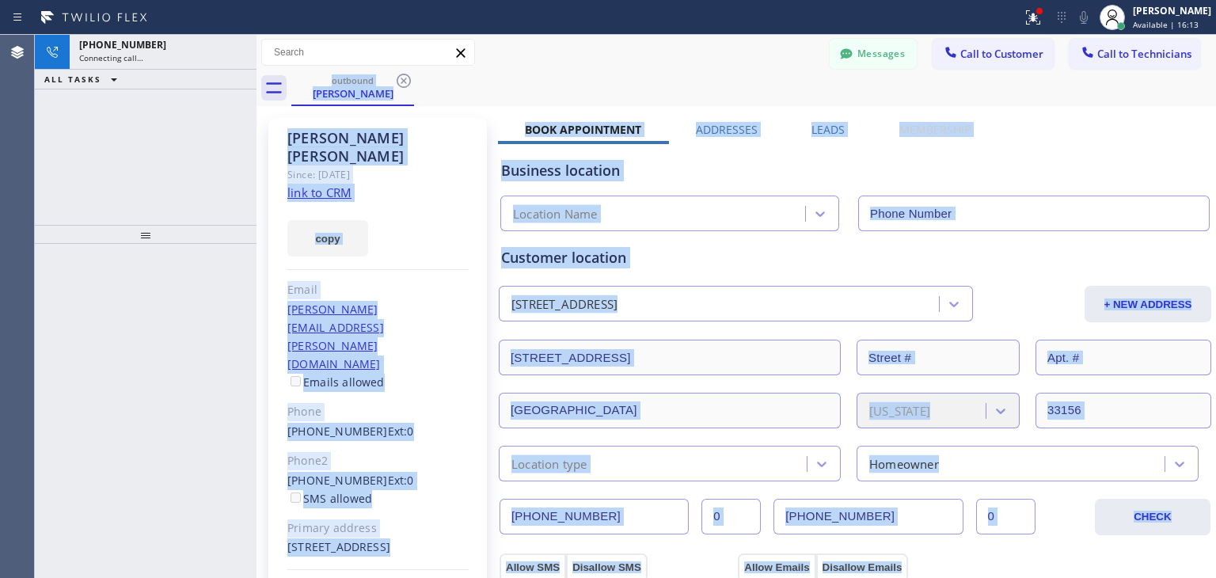
click at [396, 78] on div "outbound [PERSON_NAME]" at bounding box center [753, 88] width 925 height 36
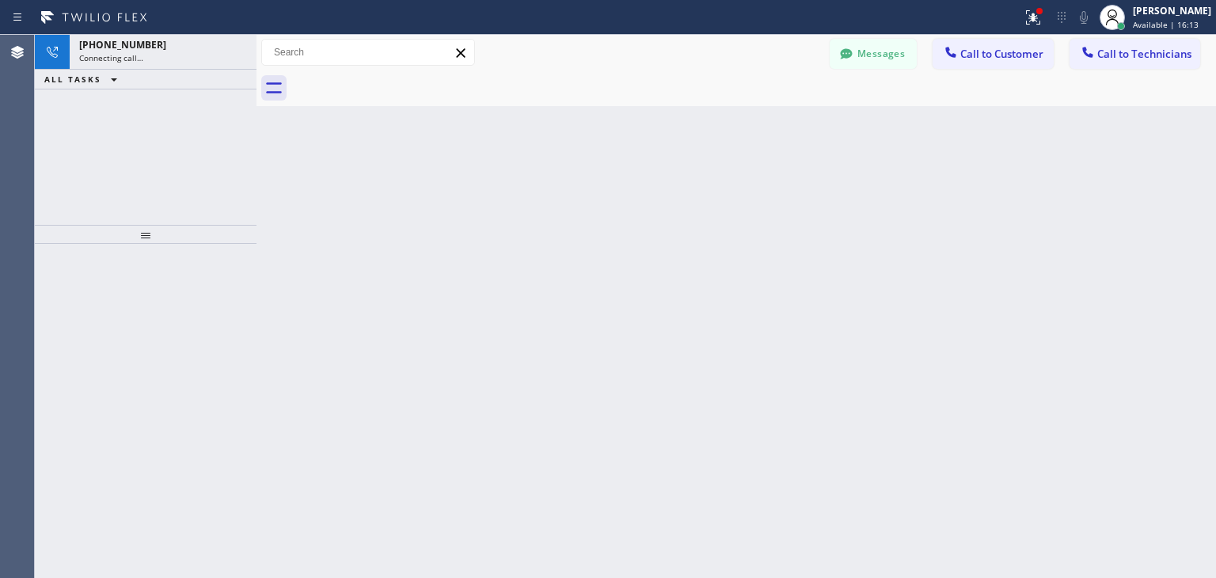
click at [396, 78] on div at bounding box center [753, 88] width 925 height 36
click at [461, 54] on icon at bounding box center [460, 52] width 9 height 9
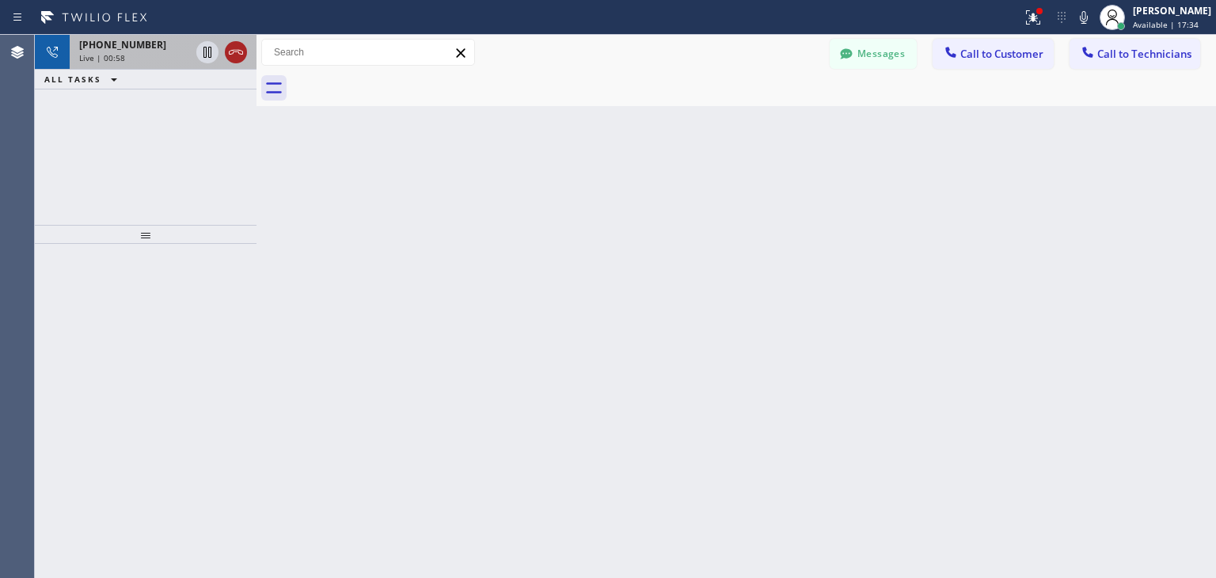
click at [237, 58] on icon at bounding box center [235, 52] width 19 height 19
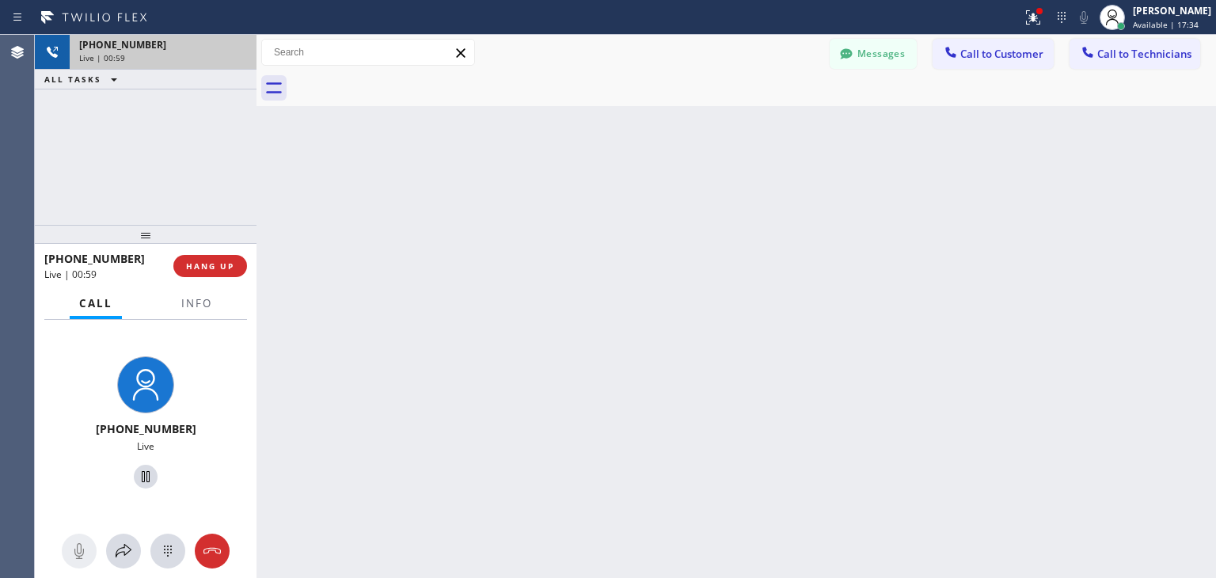
click at [237, 58] on div "Live | 00:59" at bounding box center [163, 57] width 168 height 11
drag, startPoint x: 237, startPoint y: 58, endPoint x: 208, endPoint y: 276, distance: 219.6
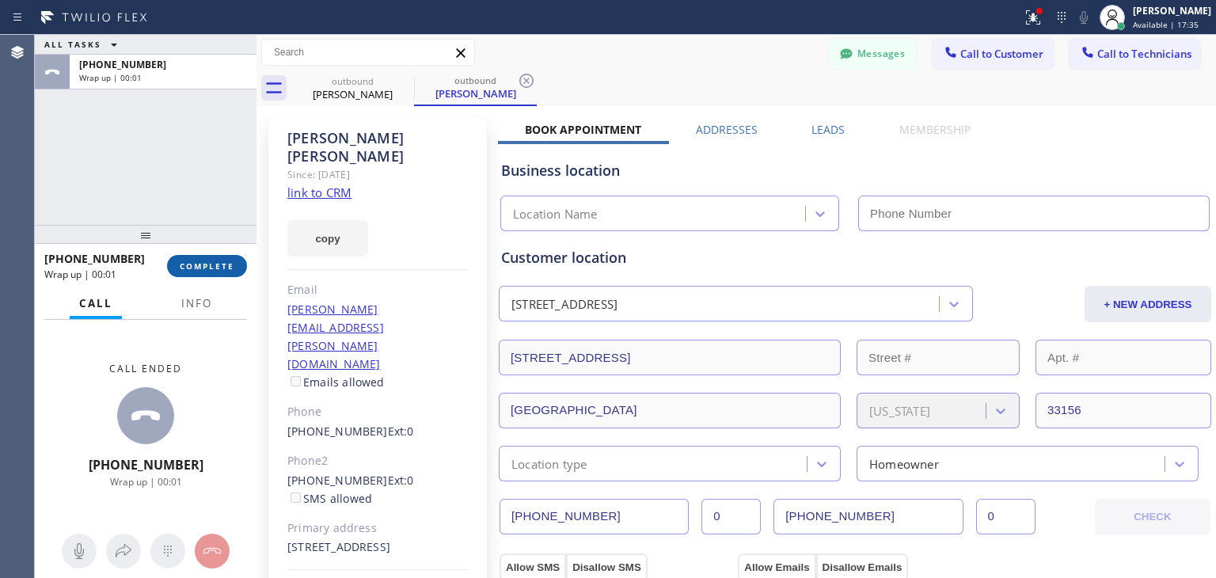
click at [215, 267] on span "COMPLETE" at bounding box center [207, 266] width 55 height 11
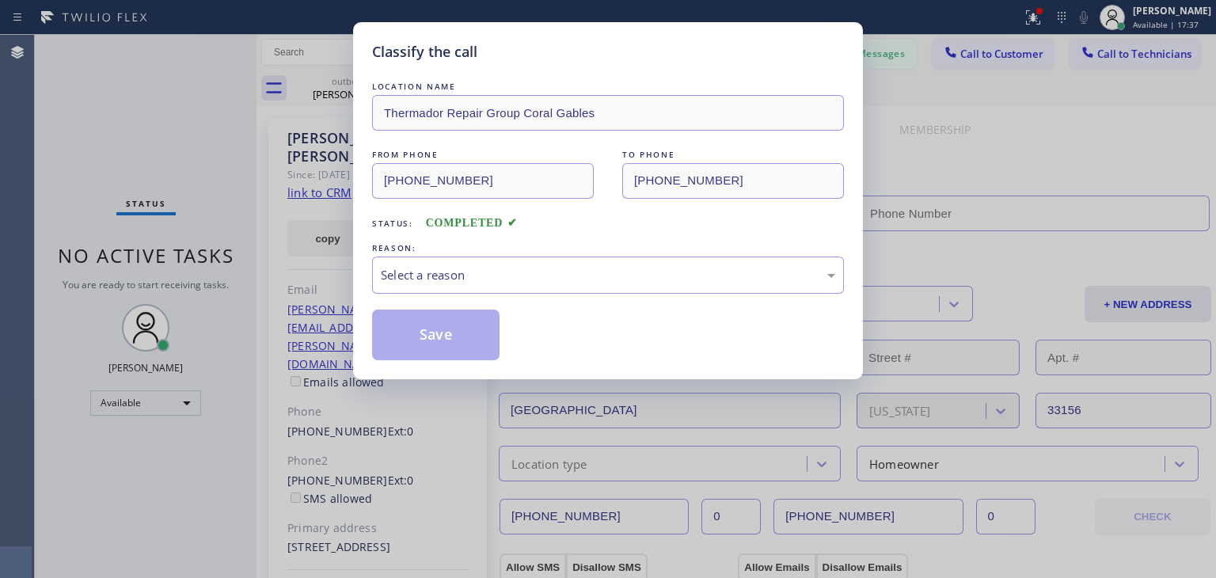
type input "[PHONE_NUMBER]"
